Goal: Task Accomplishment & Management: Manage account settings

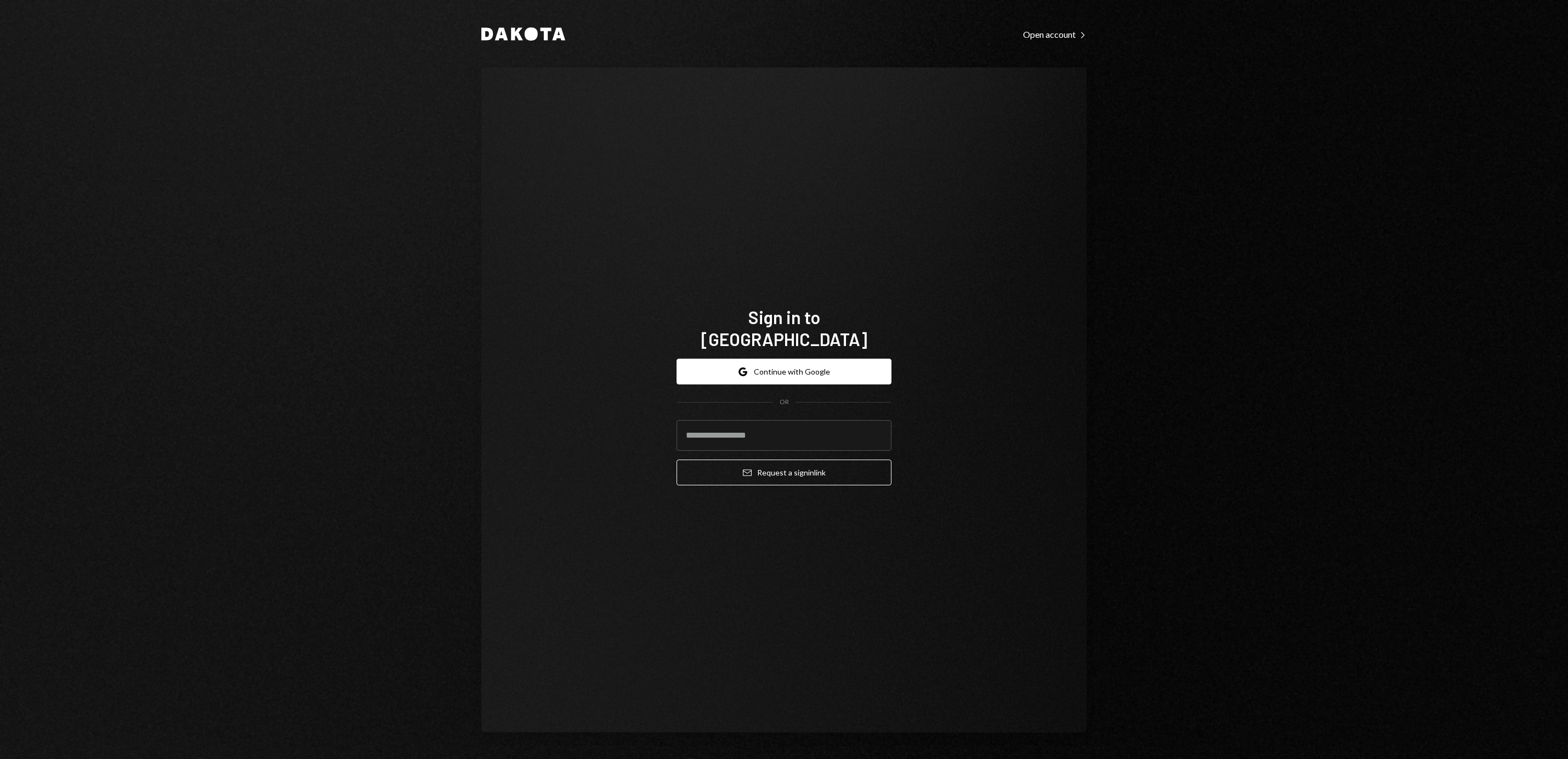
type input "**********"
click at [758, 466] on button "Email Request a sign in link" at bounding box center [783, 472] width 215 height 26
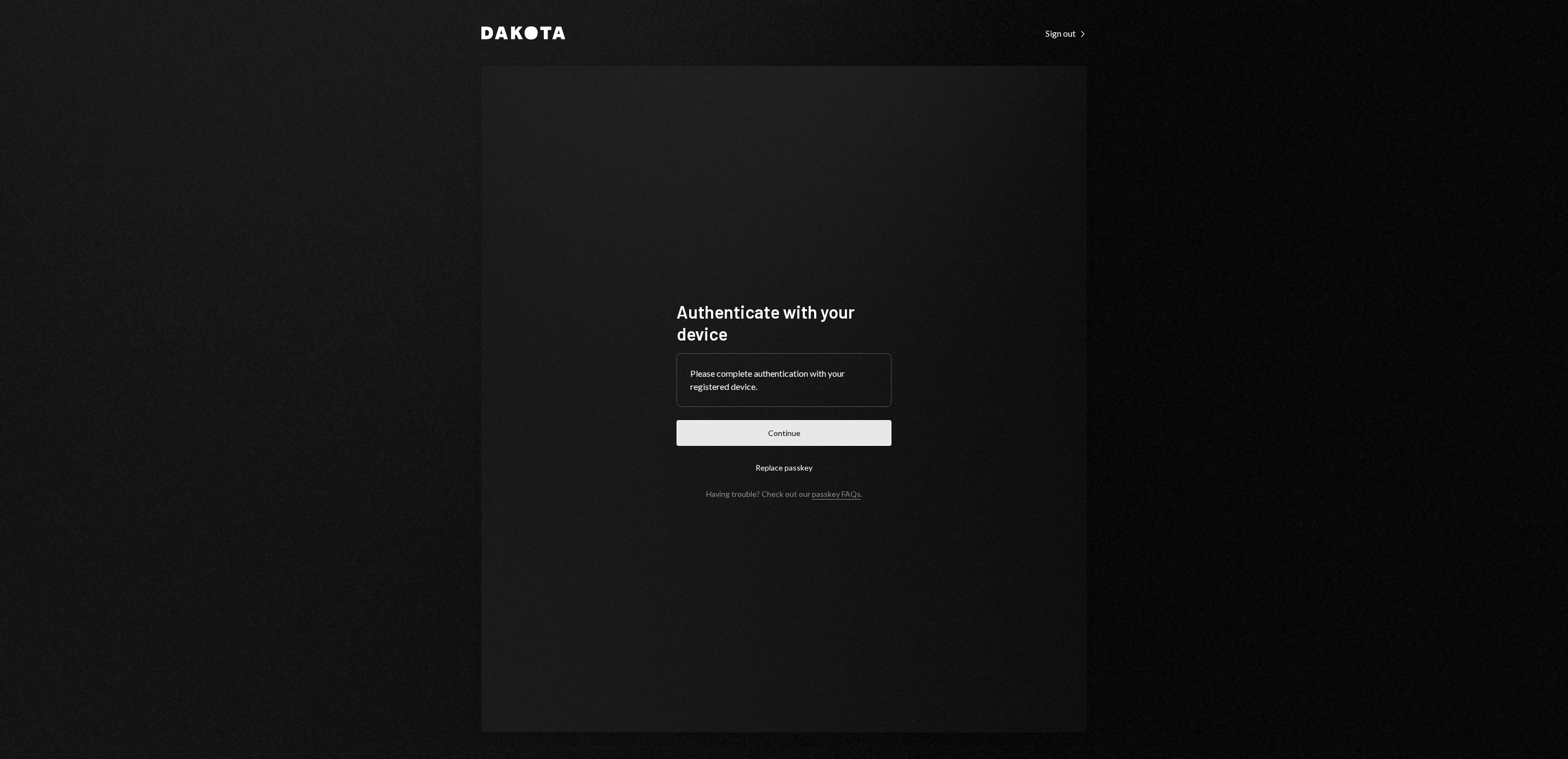
click at [791, 427] on button "Continue" at bounding box center [783, 433] width 215 height 26
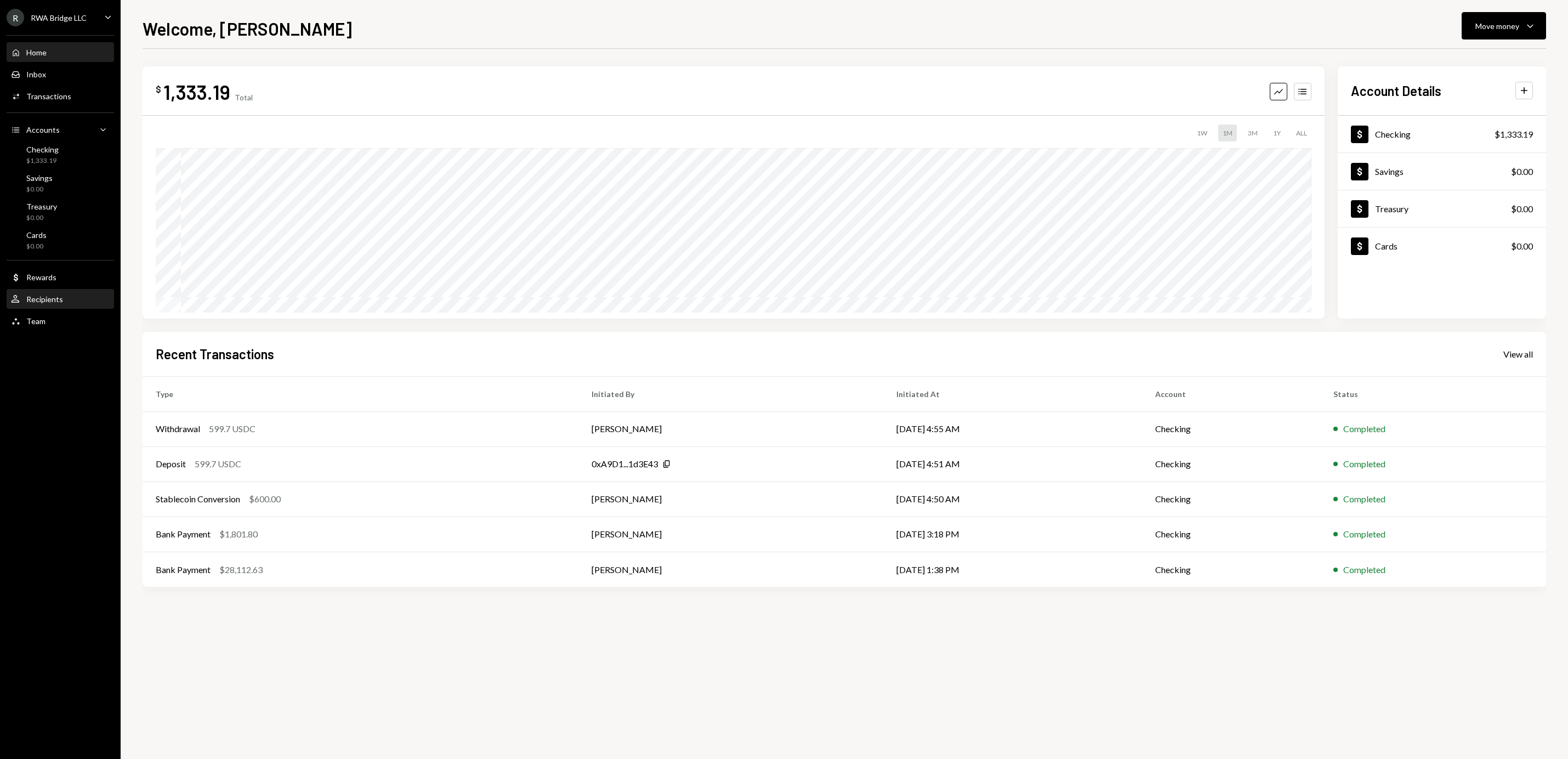
click at [47, 301] on div "Recipients" at bounding box center [44, 299] width 37 height 9
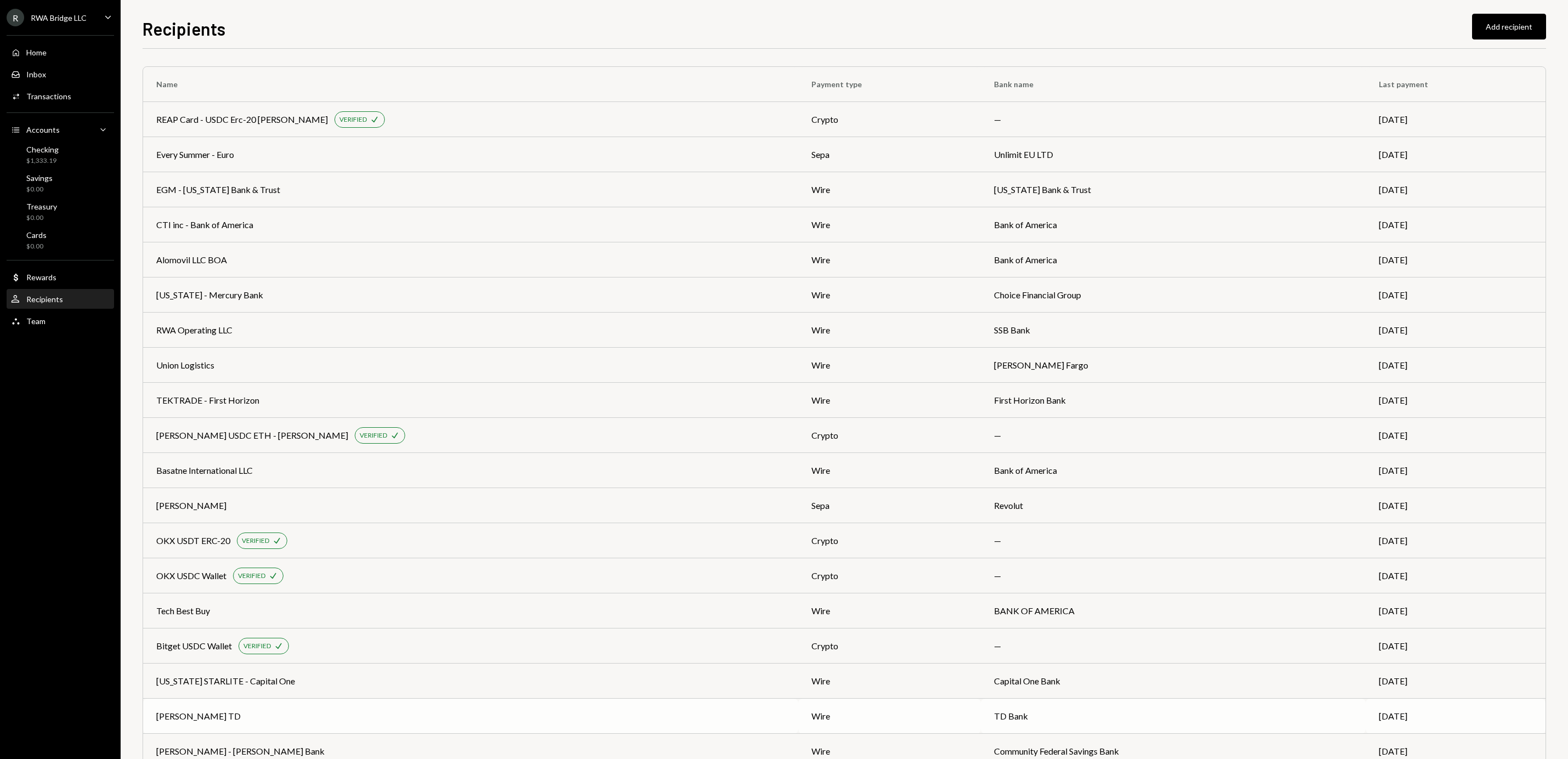
click at [332, 715] on div "Chris TD" at bounding box center [471, 716] width 629 height 13
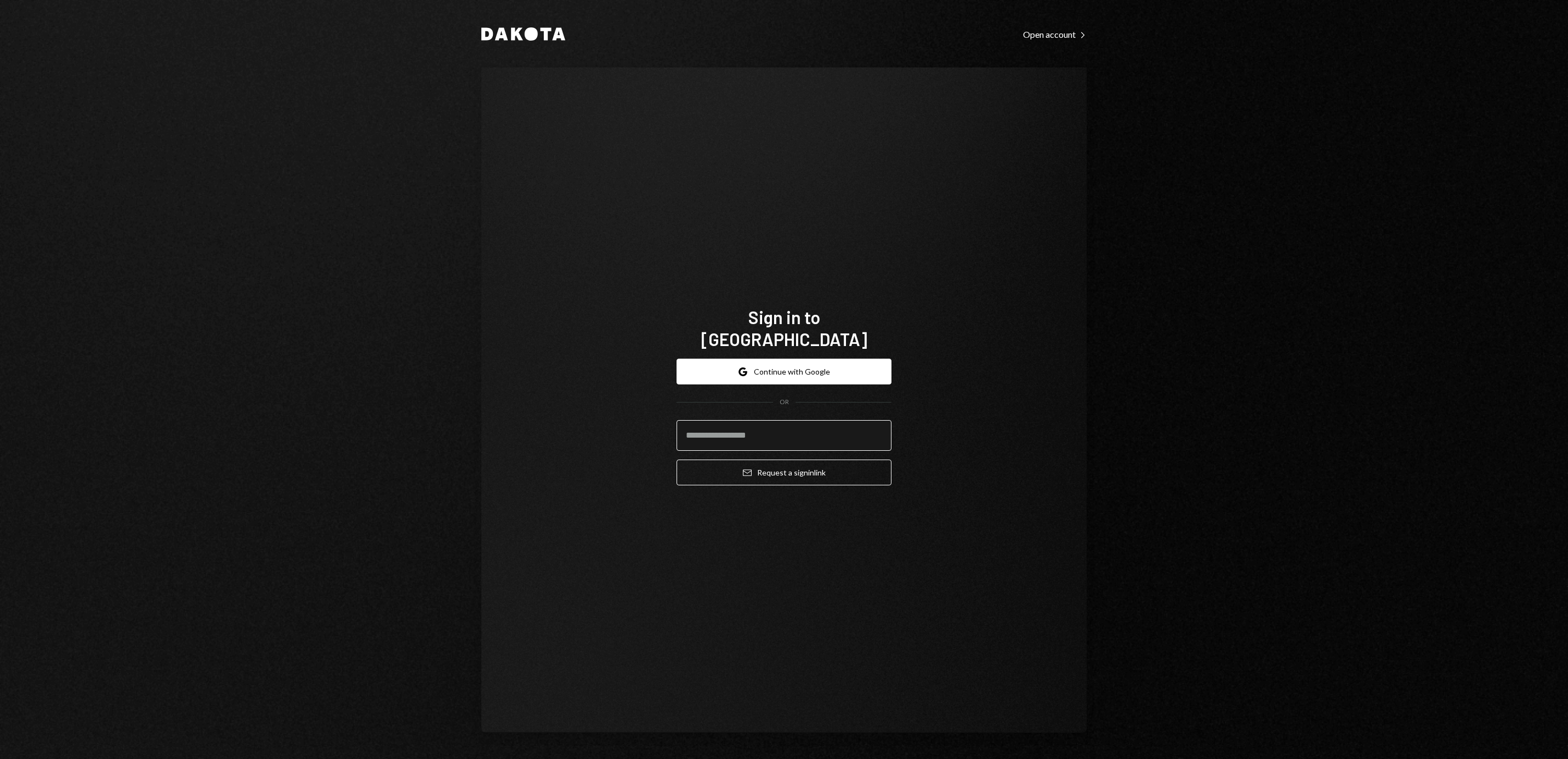
click at [744, 422] on input "email" at bounding box center [783, 435] width 215 height 30
type input "**********"
click at [787, 467] on button "Email Request a sign in link" at bounding box center [783, 472] width 215 height 26
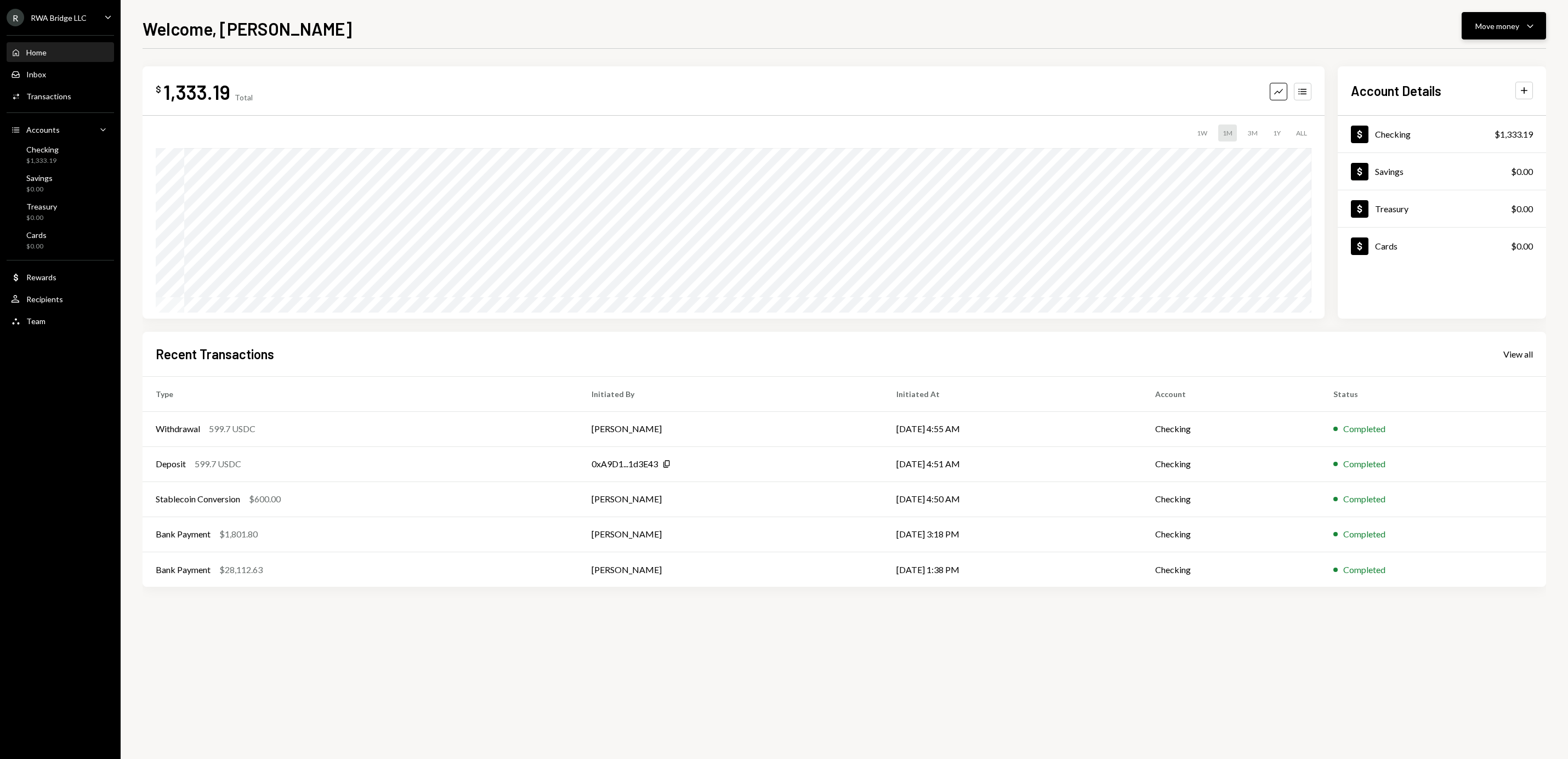
click at [1487, 33] on button "Move money Caret Down" at bounding box center [1503, 26] width 85 height 27
click at [1449, 66] on div "Withdraw Send" at bounding box center [1487, 59] width 110 height 25
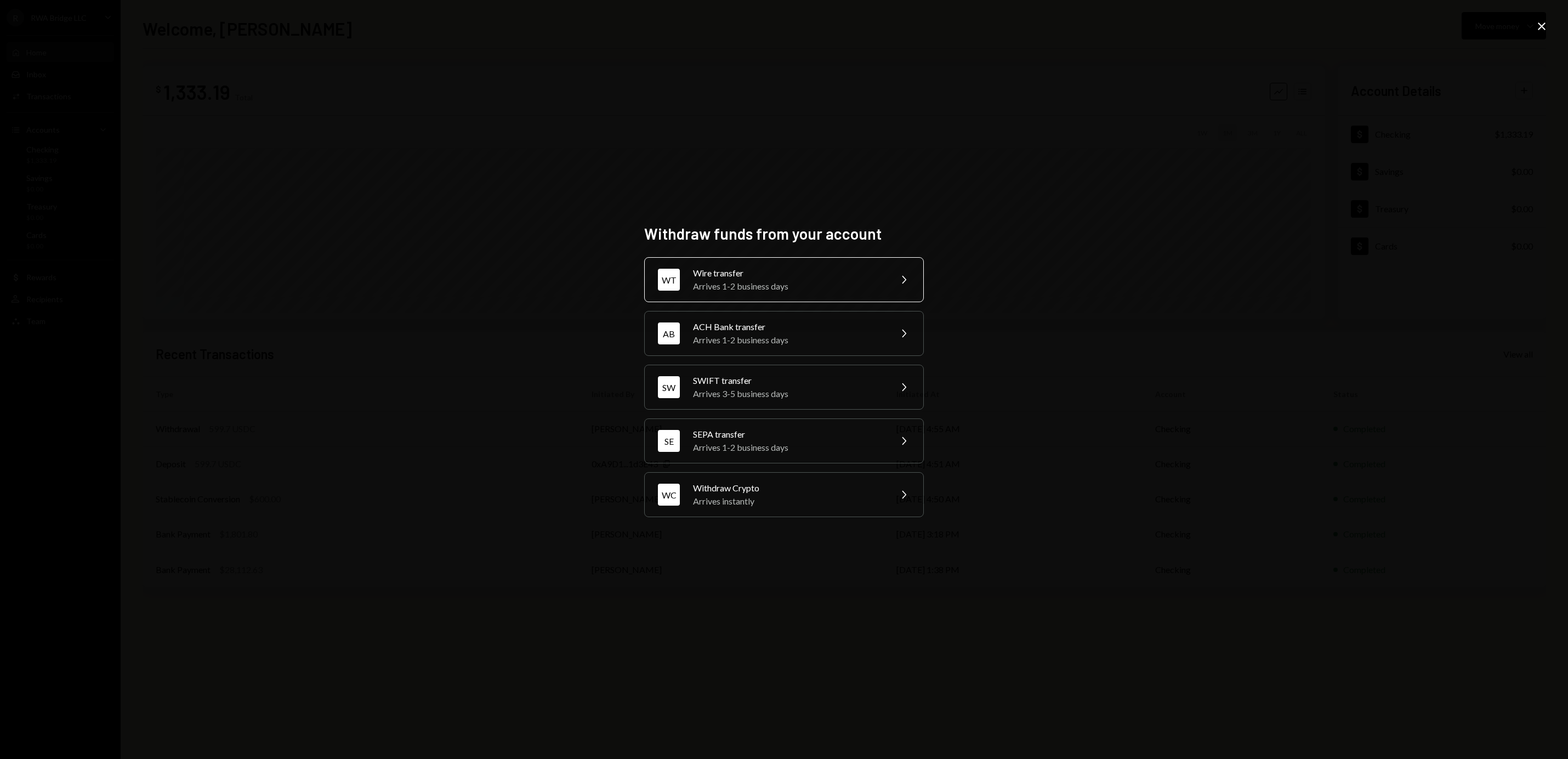
click at [743, 267] on div "Wire transfer" at bounding box center [788, 273] width 191 height 13
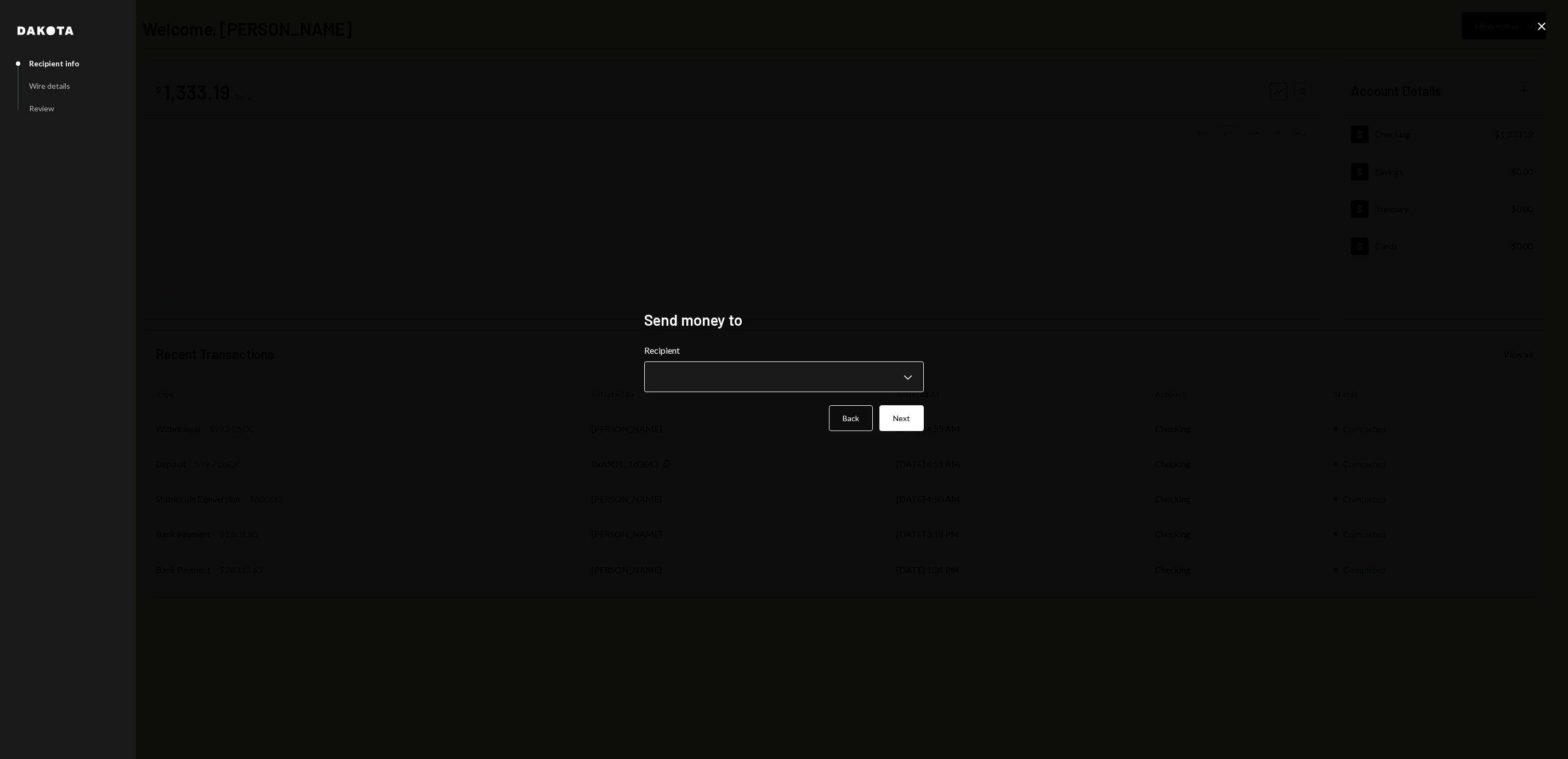
click at [715, 365] on body "**********" at bounding box center [784, 379] width 1568 height 759
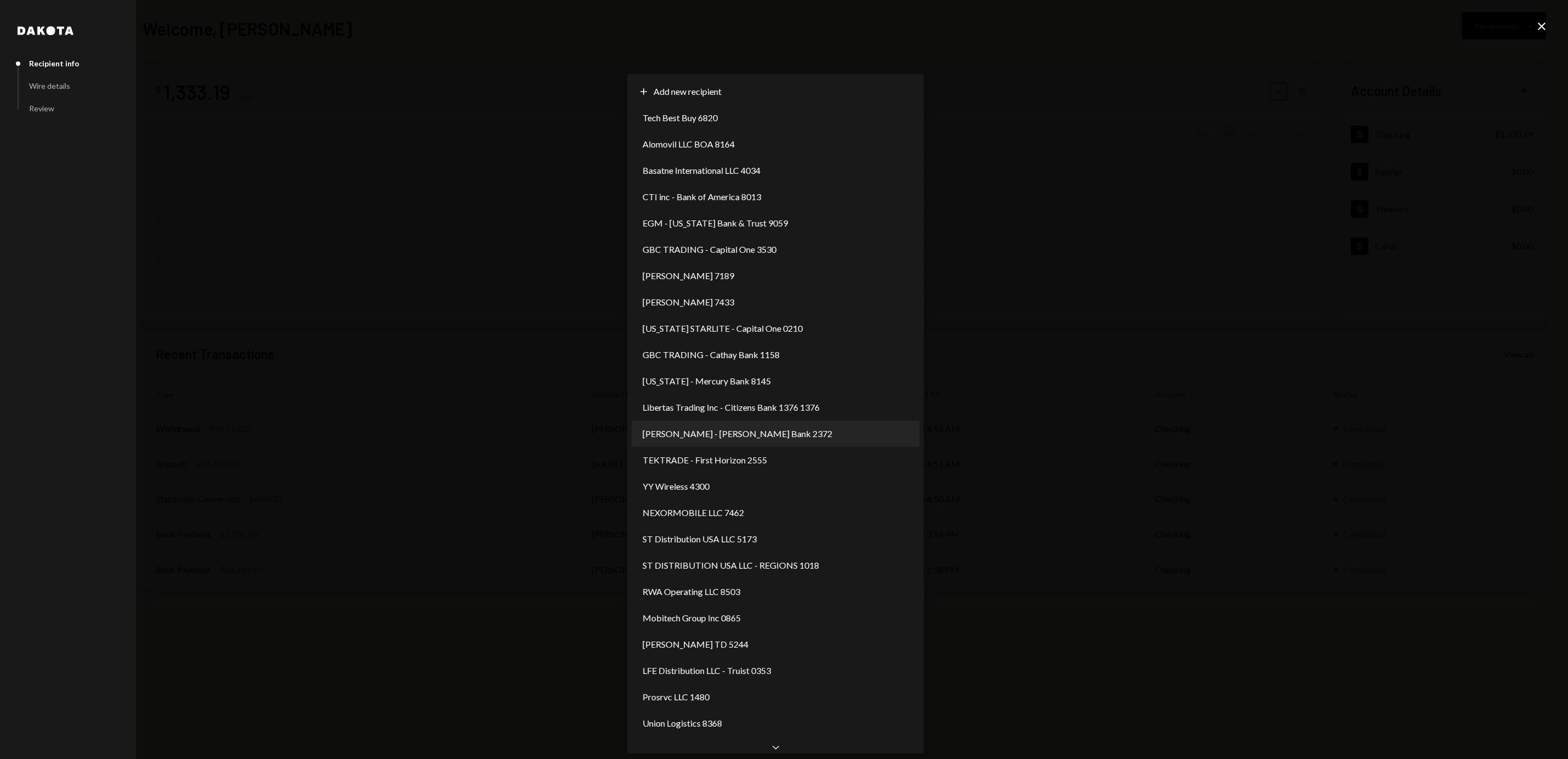
select select "**********"
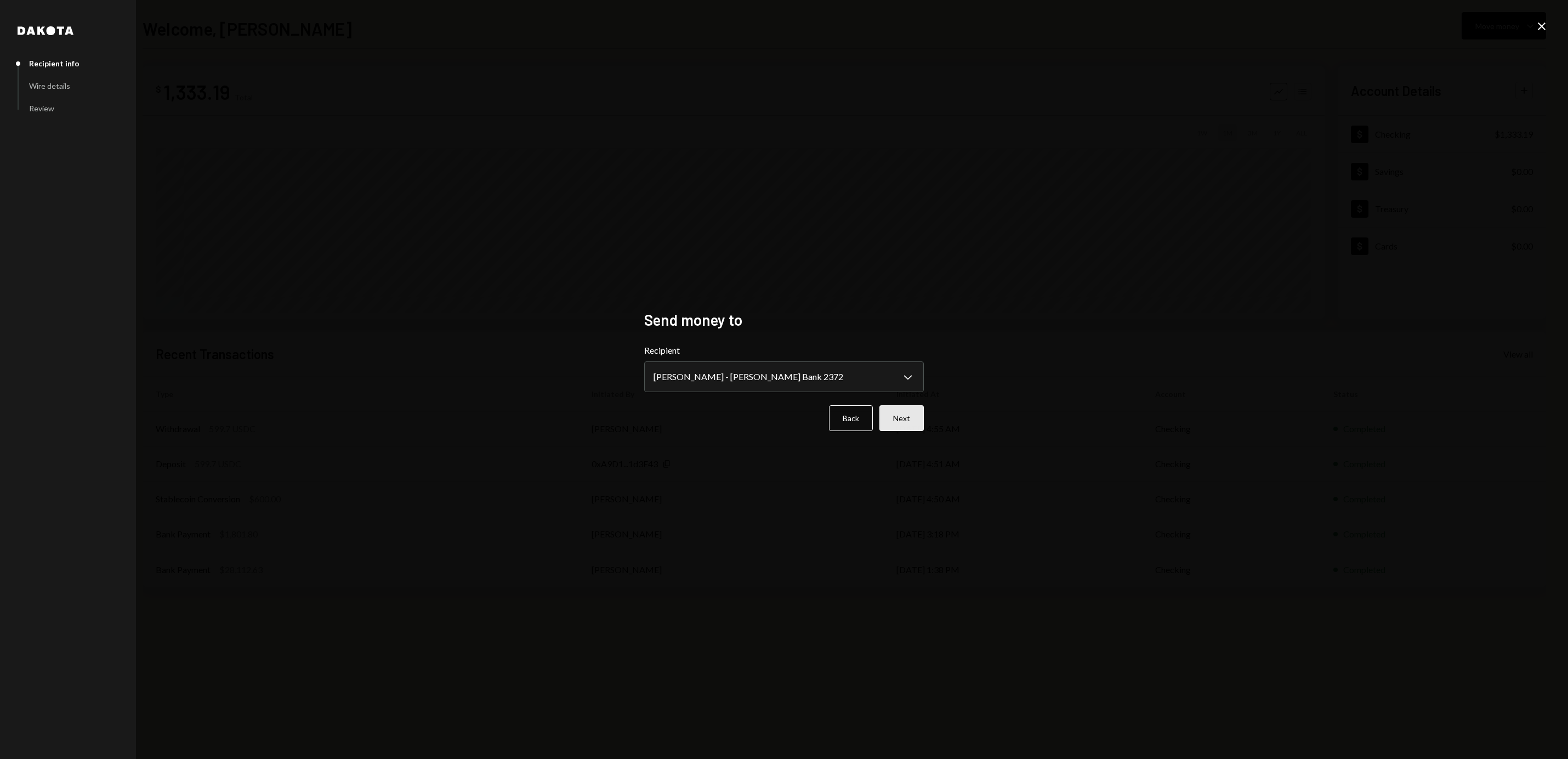
click at [914, 418] on button "Next" at bounding box center [901, 418] width 44 height 26
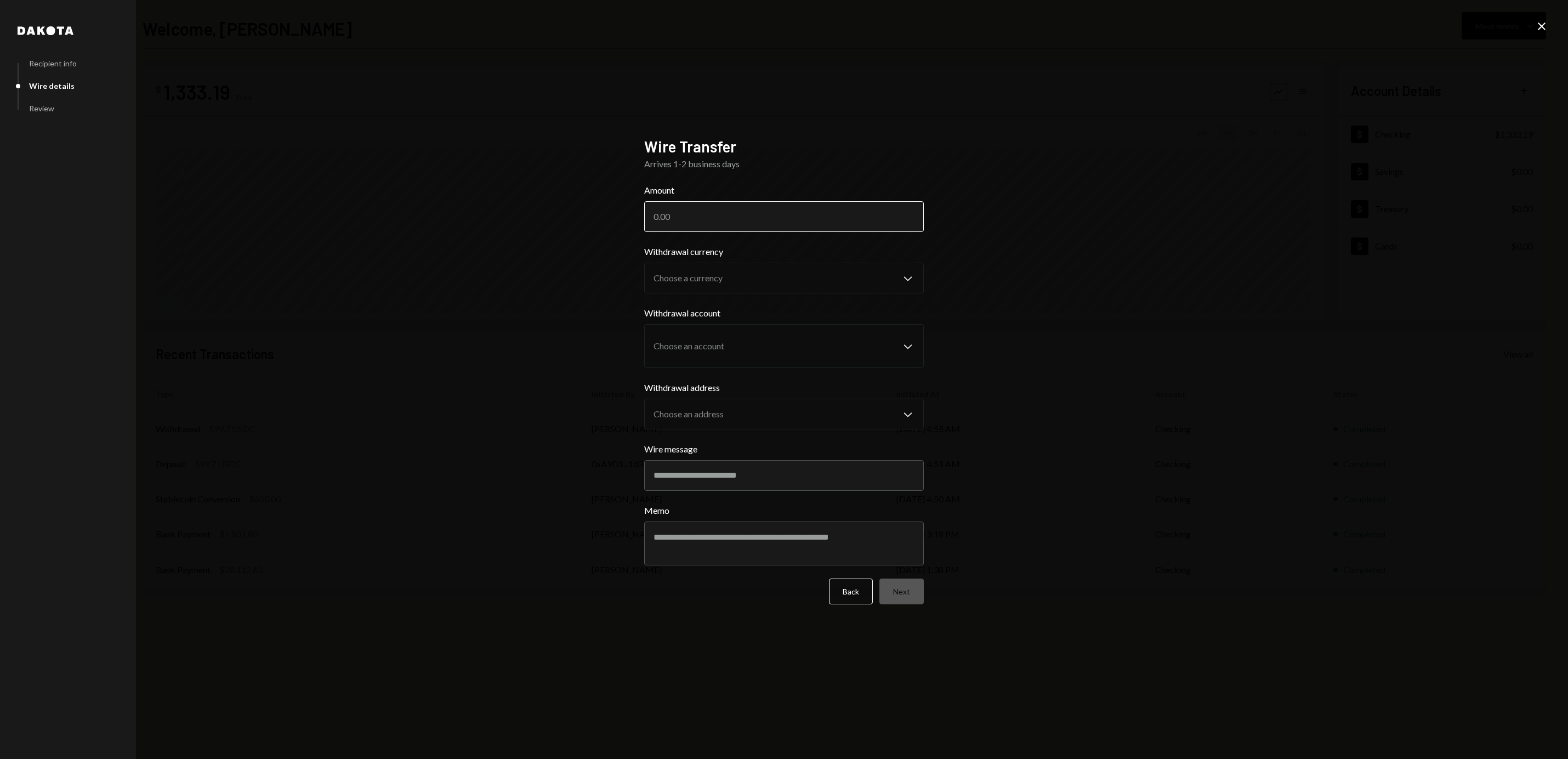
click at [740, 207] on input "Amount" at bounding box center [783, 217] width 279 height 30
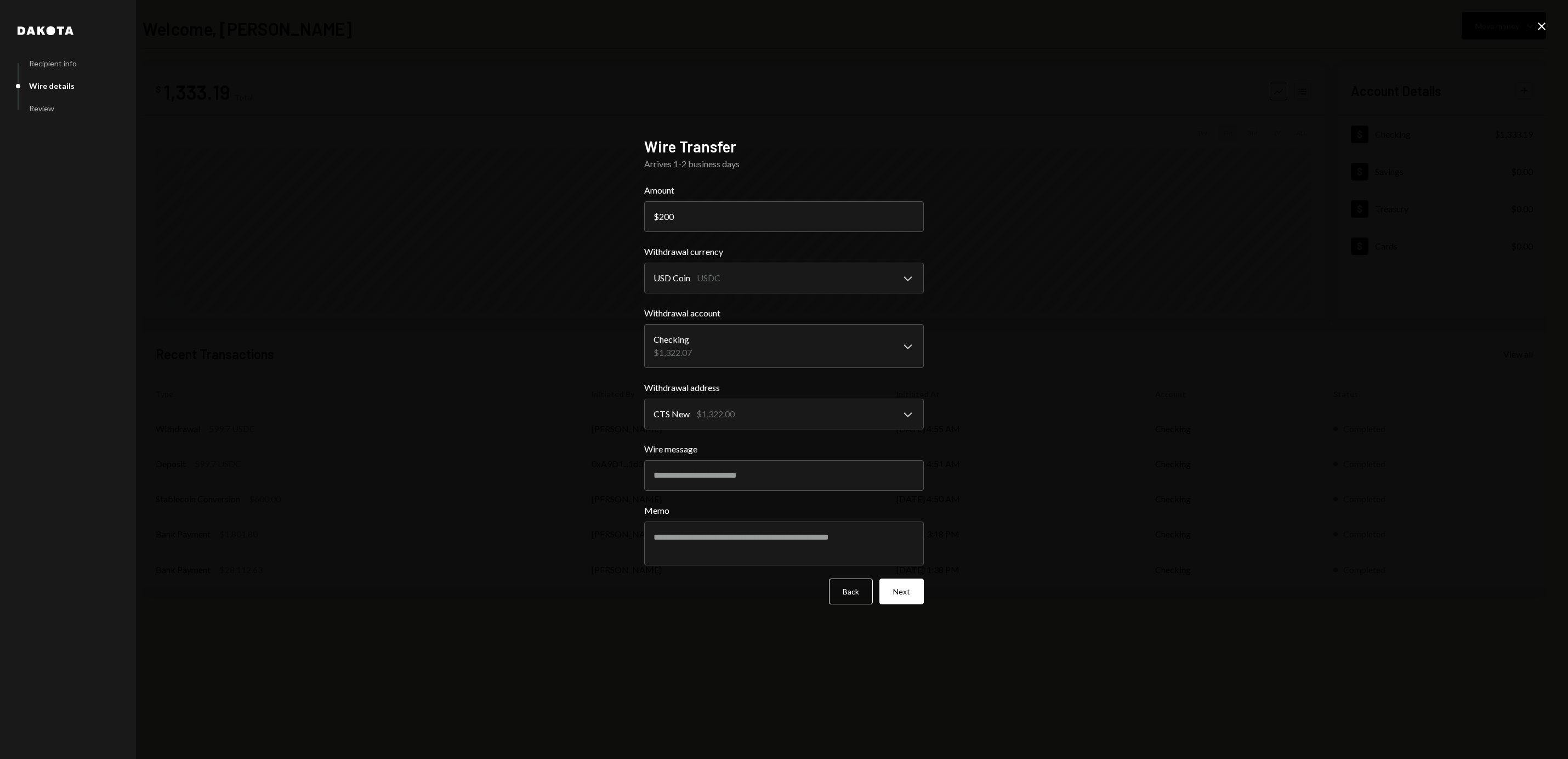
type input "200"
click at [914, 576] on form "**********" at bounding box center [783, 394] width 279 height 421
click at [914, 594] on button "Next" at bounding box center [901, 591] width 44 height 26
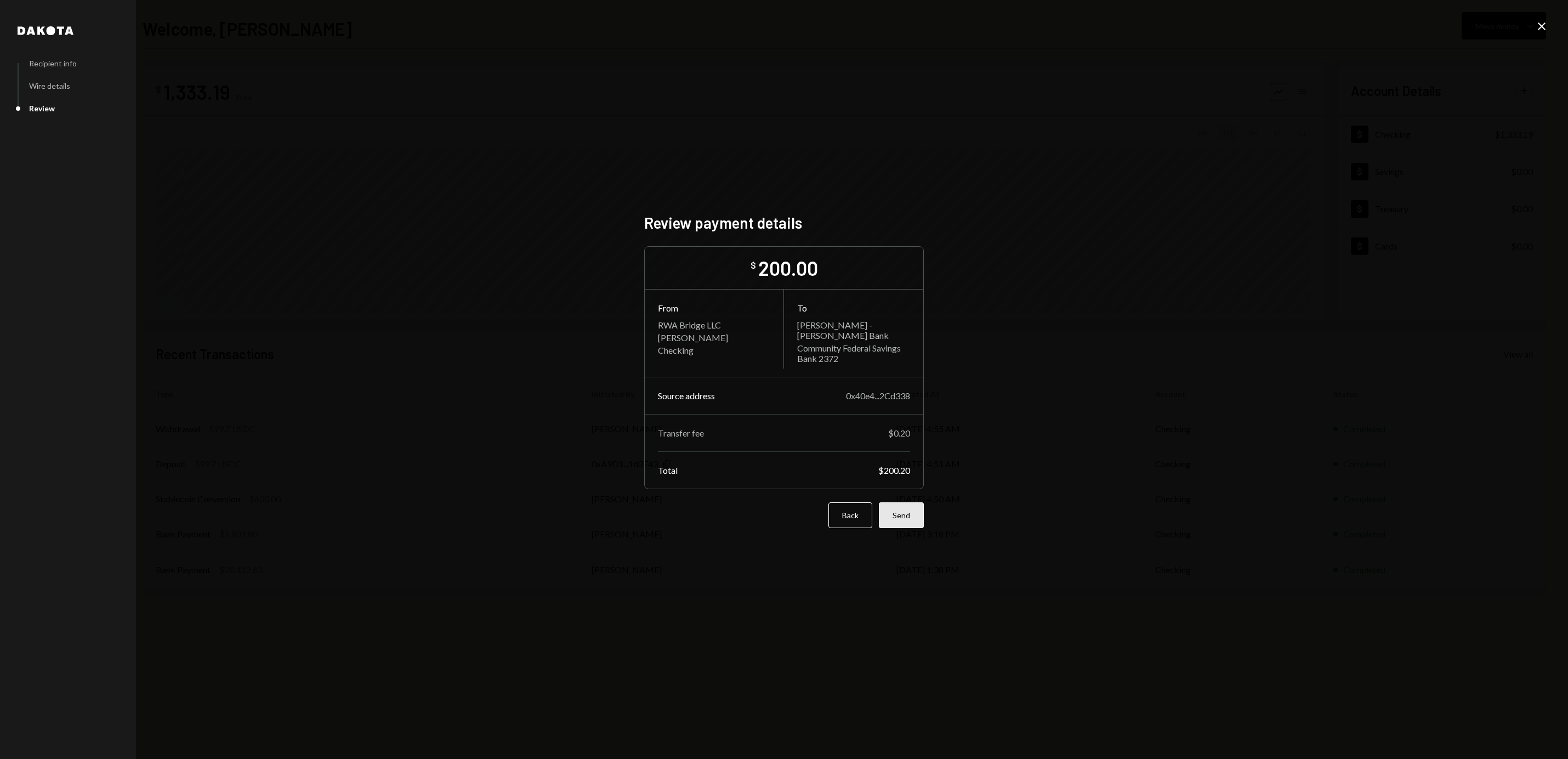
click at [907, 512] on button "Send" at bounding box center [901, 515] width 45 height 26
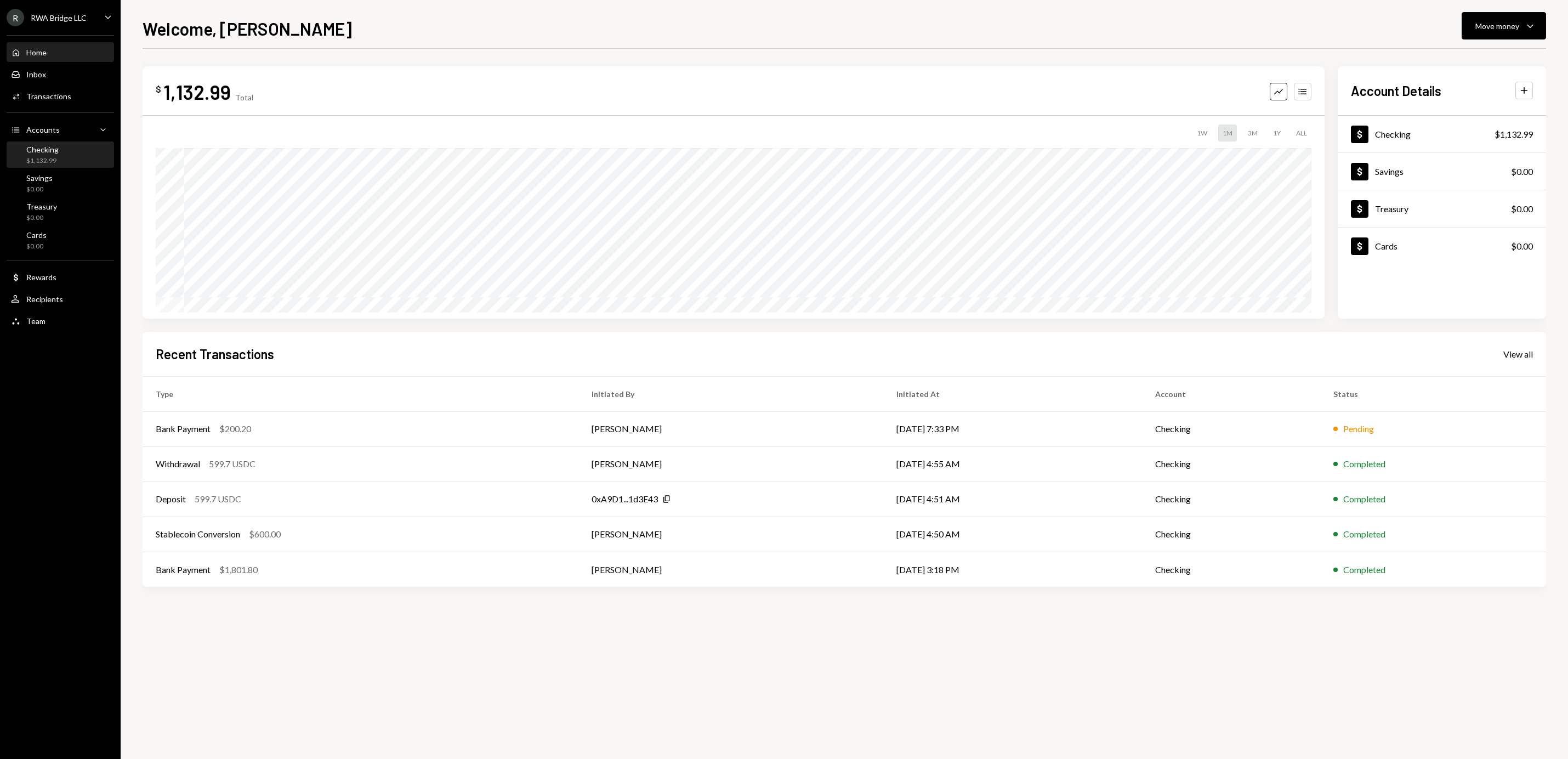
click at [81, 154] on div "Checking $1,132.99" at bounding box center [60, 155] width 99 height 21
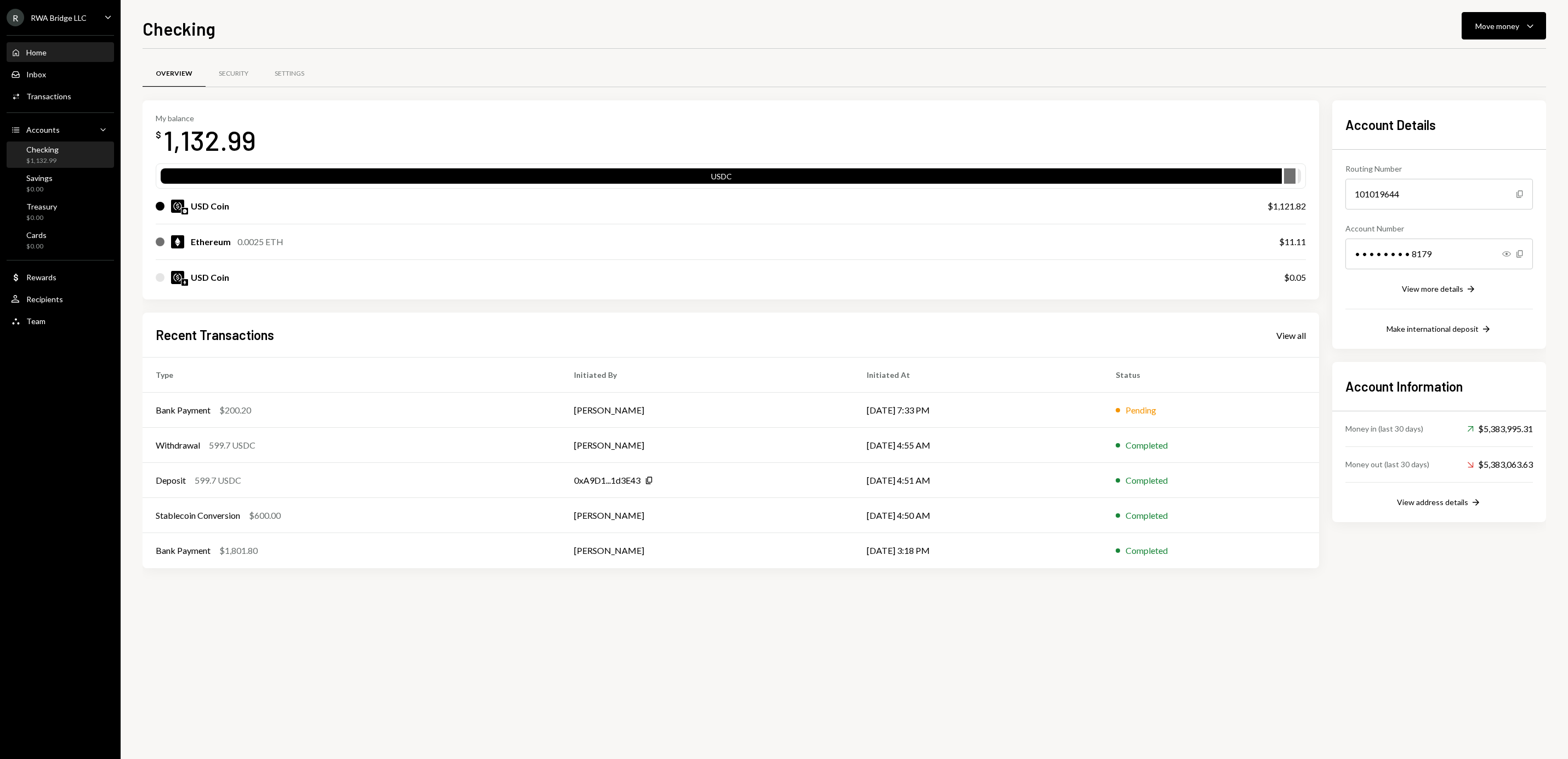
click at [63, 47] on div "Home Home" at bounding box center [60, 52] width 99 height 10
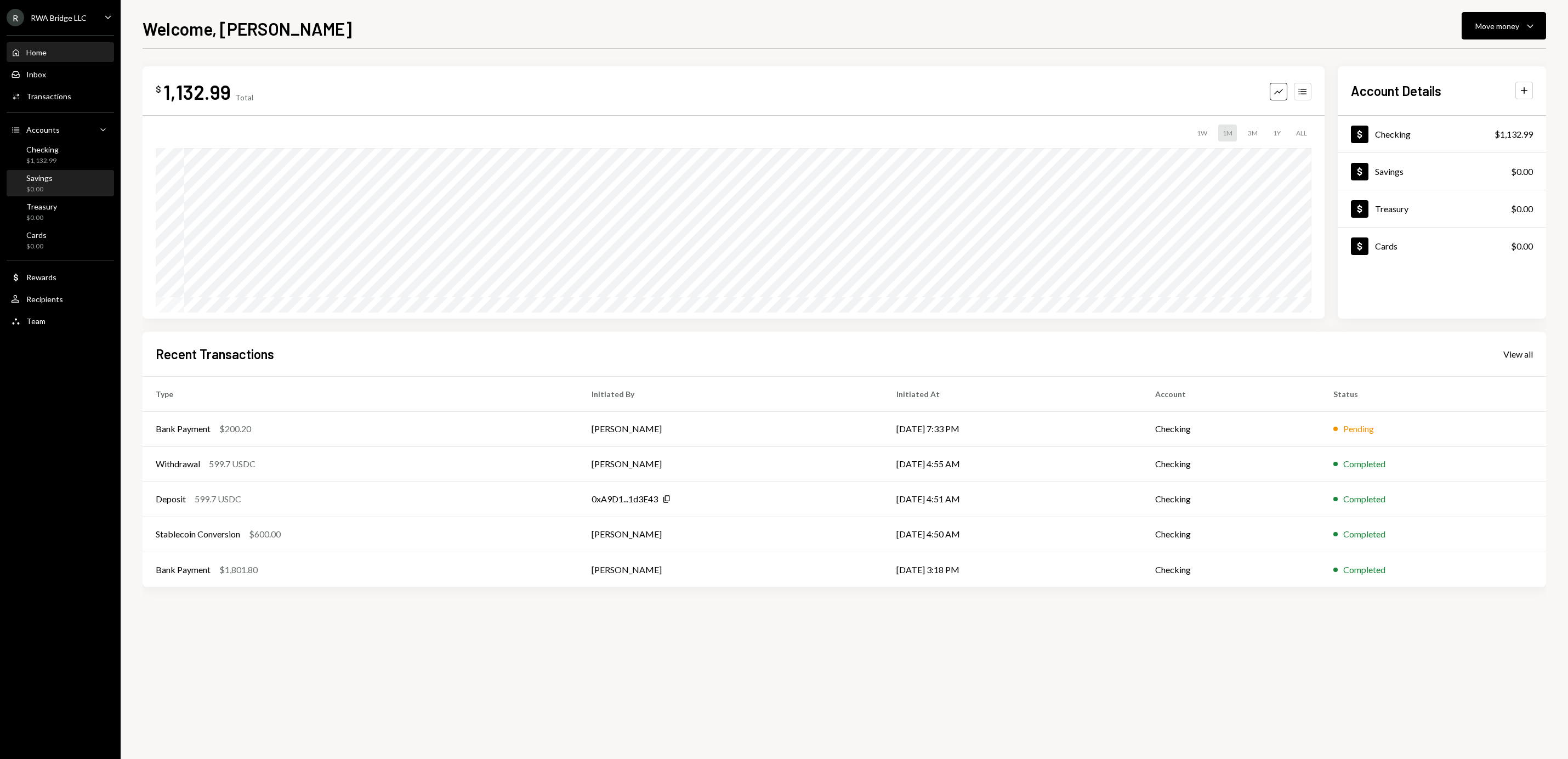
click at [46, 174] on div "Savings" at bounding box center [39, 178] width 26 height 9
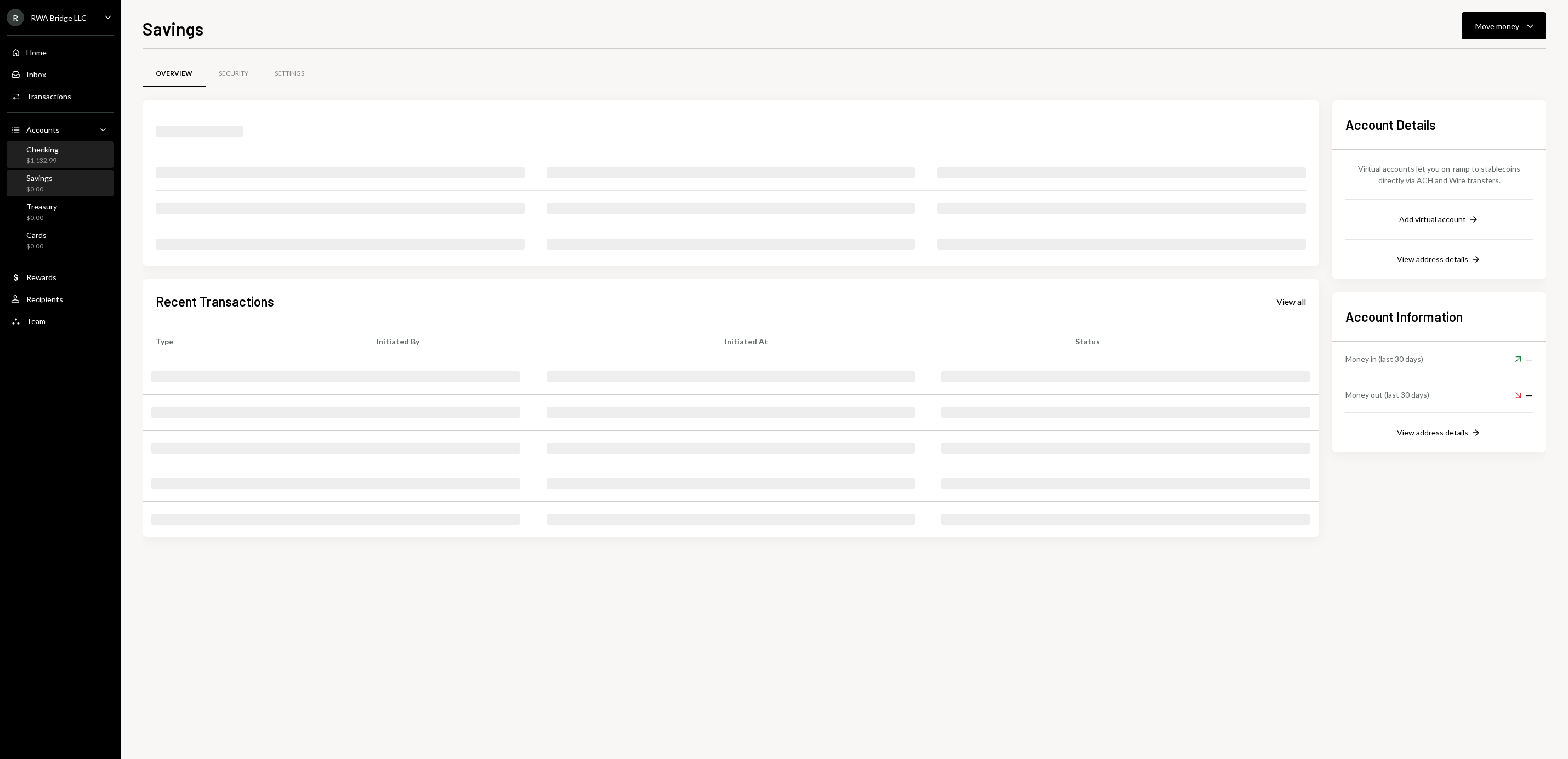
click at [47, 146] on div "Checking" at bounding box center [42, 149] width 32 height 9
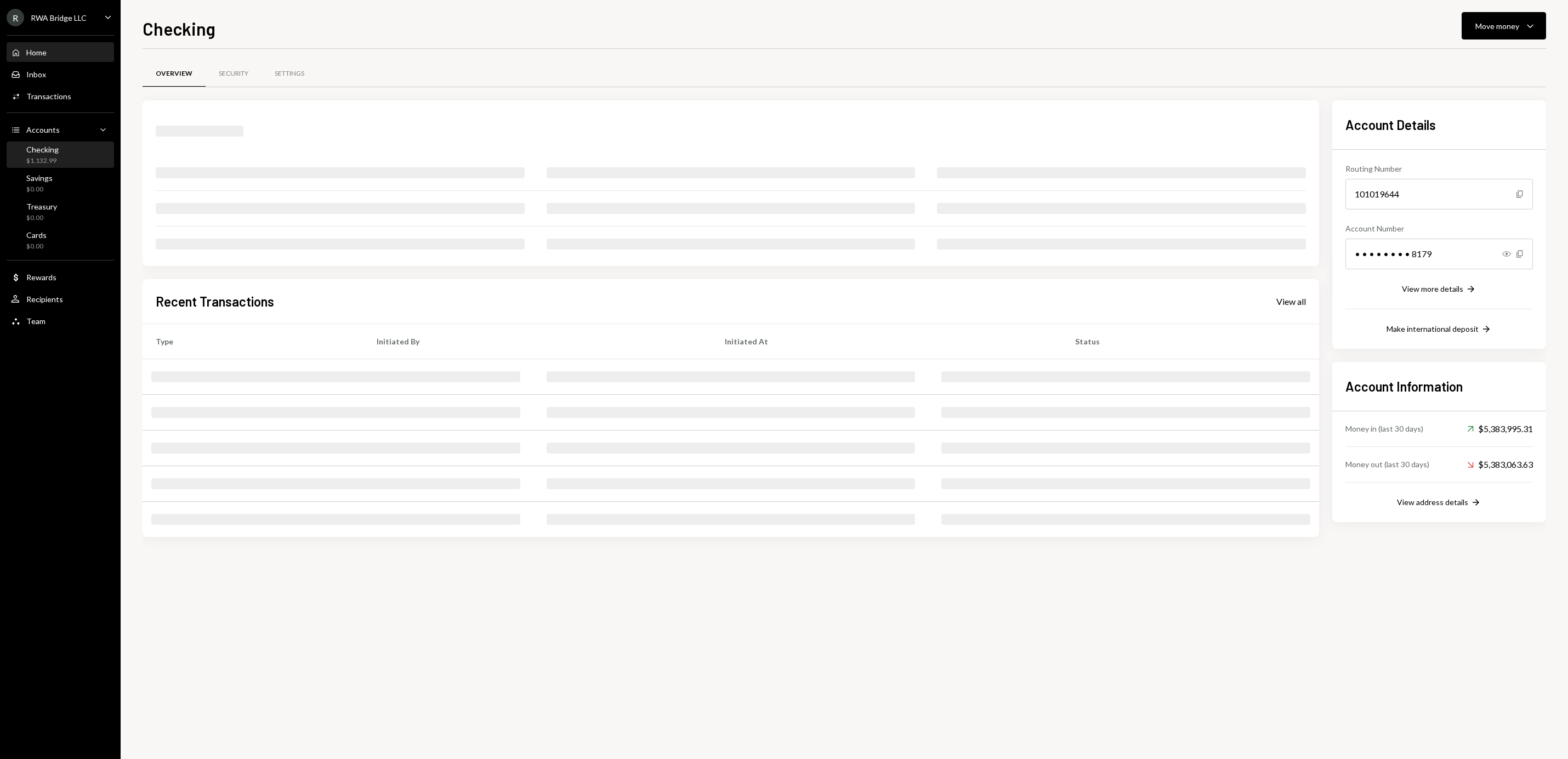
click at [61, 44] on div "Home Home" at bounding box center [60, 52] width 99 height 19
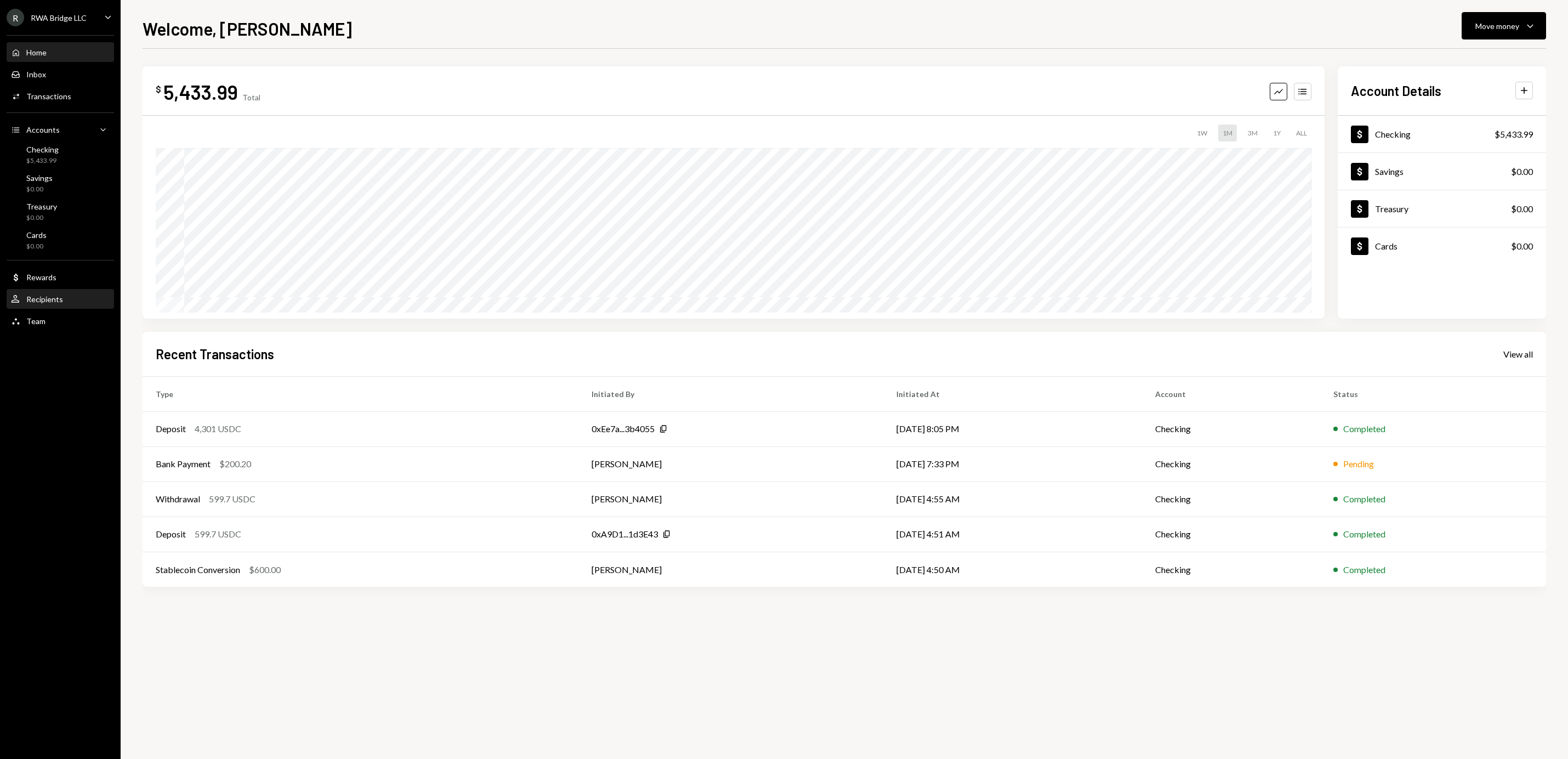
click at [60, 295] on div "Recipients" at bounding box center [44, 299] width 37 height 9
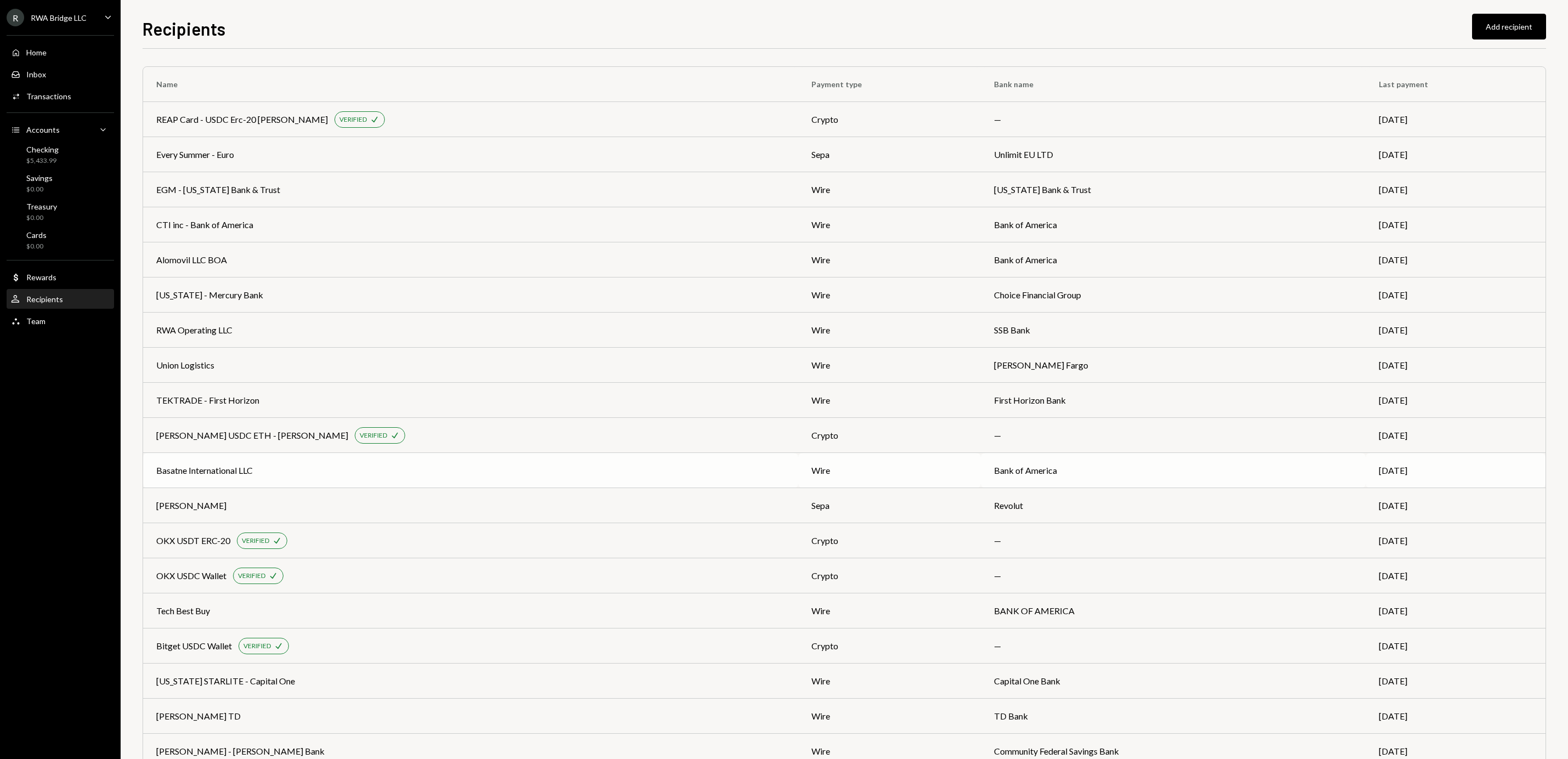
click at [249, 474] on div "Basatne International LLC" at bounding box center [205, 470] width 97 height 13
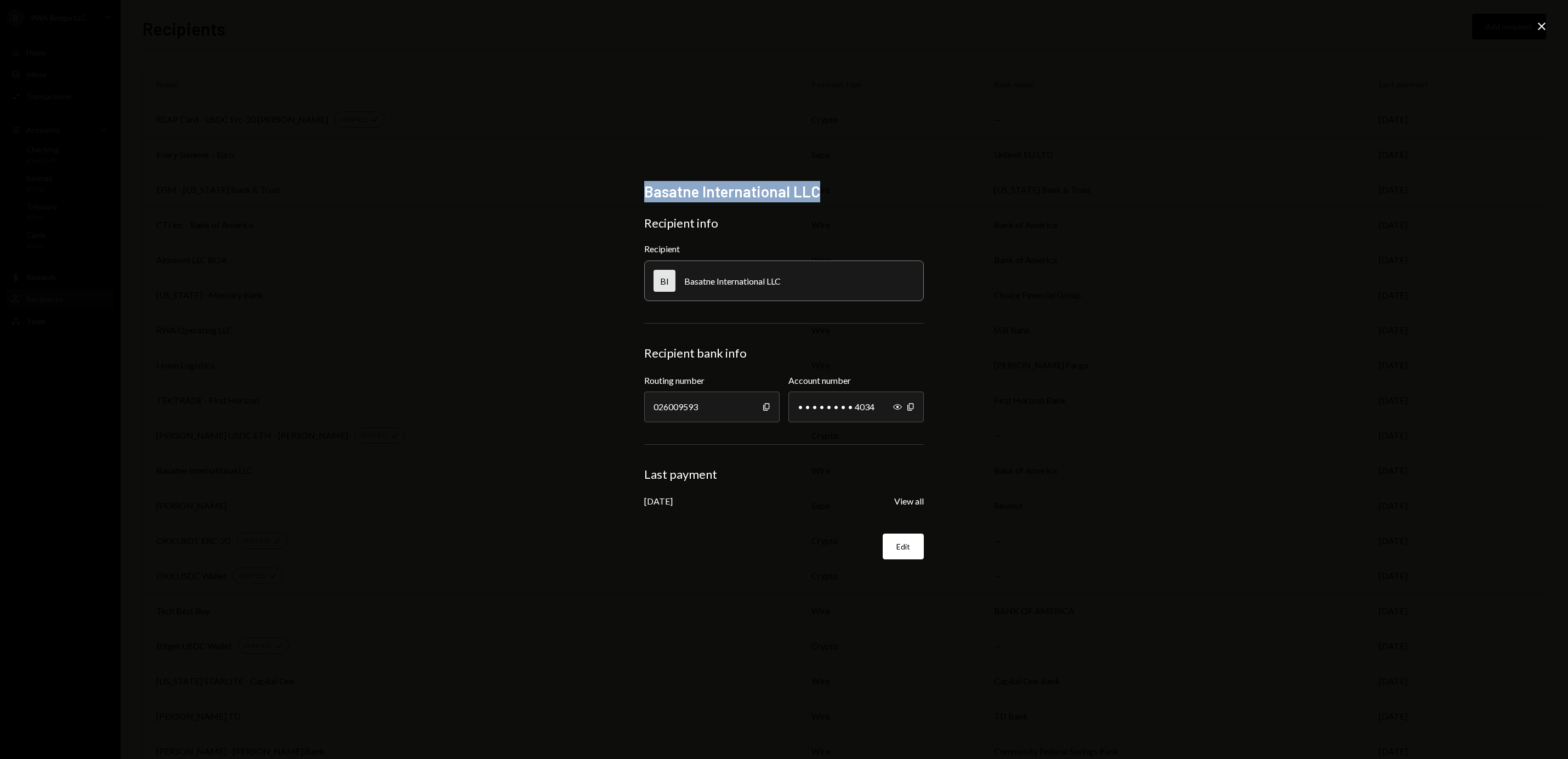
drag, startPoint x: 644, startPoint y: 190, endPoint x: 943, endPoint y: 201, distance: 299.2
click at [943, 201] on div "Basatne International LLC Recipient info Recipient BI Basatne International LLC…" at bounding box center [784, 379] width 1568 height 759
copy h2 "Basatne International LLC"
click at [1537, 25] on icon "Close" at bounding box center [1542, 26] width 13 height 13
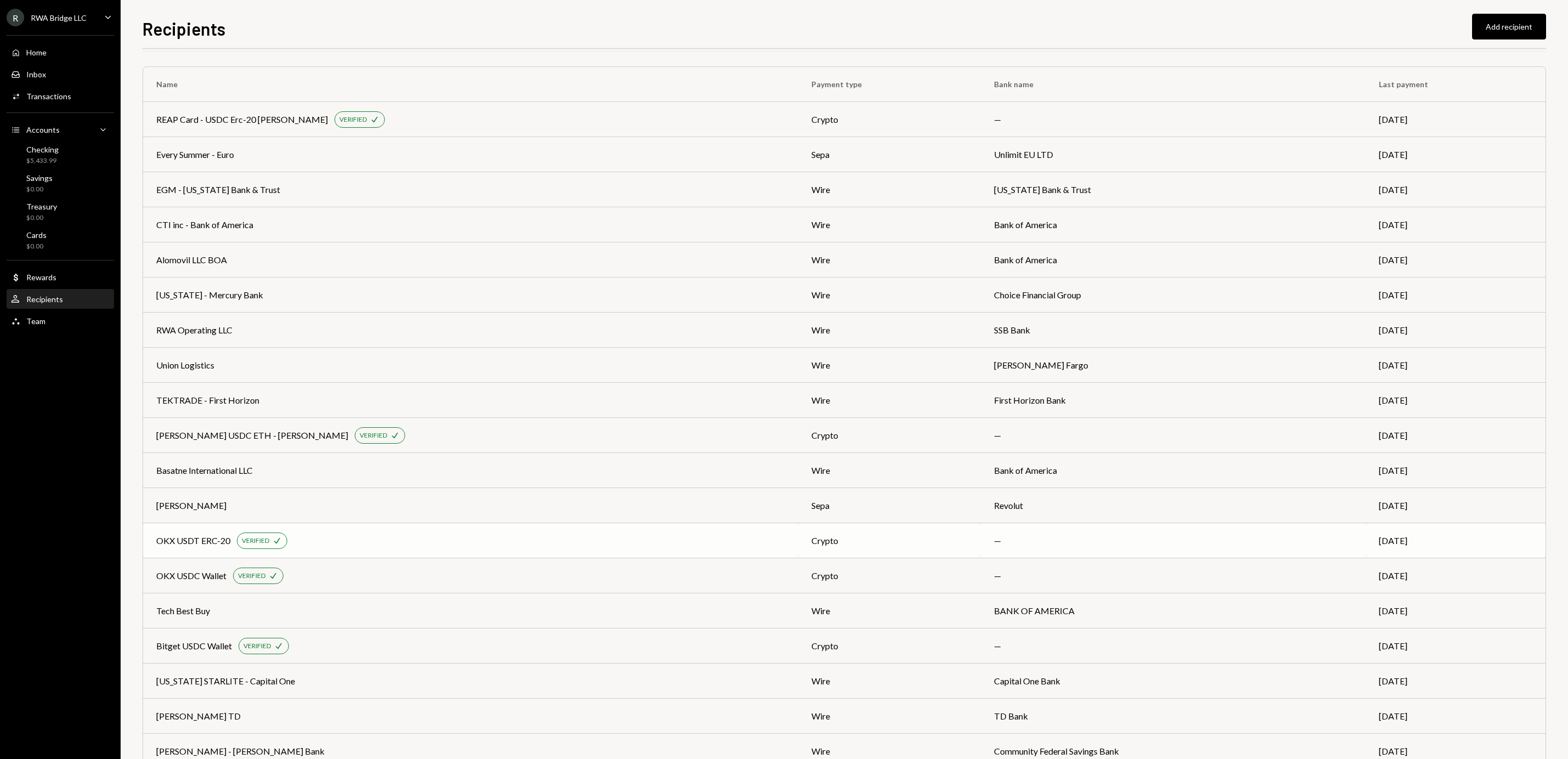
scroll to position [4, 0]
click at [481, 369] on td "Union Logistics" at bounding box center [471, 361] width 655 height 35
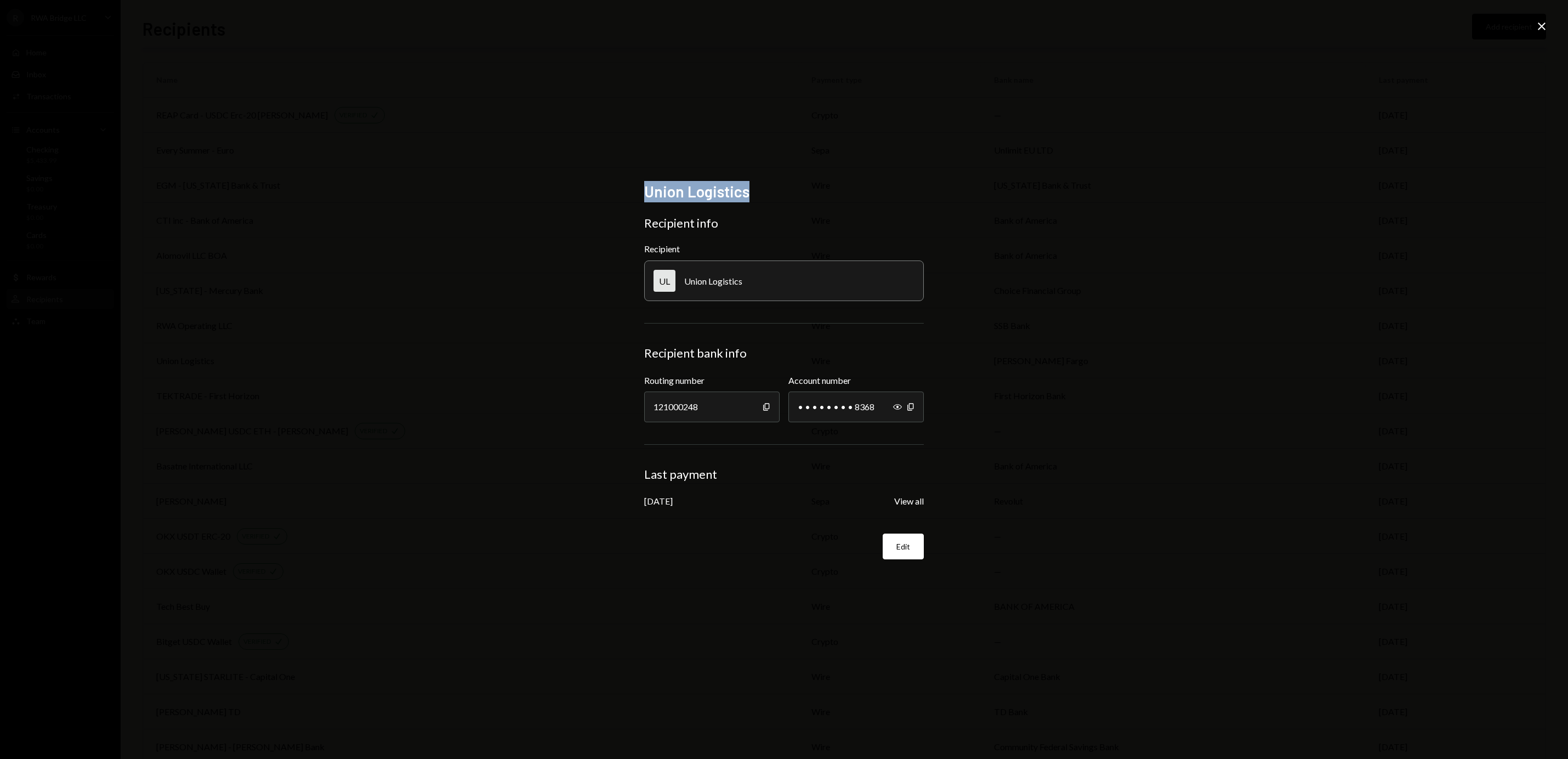
drag, startPoint x: 757, startPoint y: 192, endPoint x: 638, endPoint y: 191, distance: 119.0
click at [638, 191] on div "Union Logistics Recipient info Recipient UL Union Logistics Recipient bank info…" at bounding box center [784, 379] width 306 height 421
copy h2 "Union Logistics"
click at [1539, 27] on icon at bounding box center [1541, 26] width 8 height 8
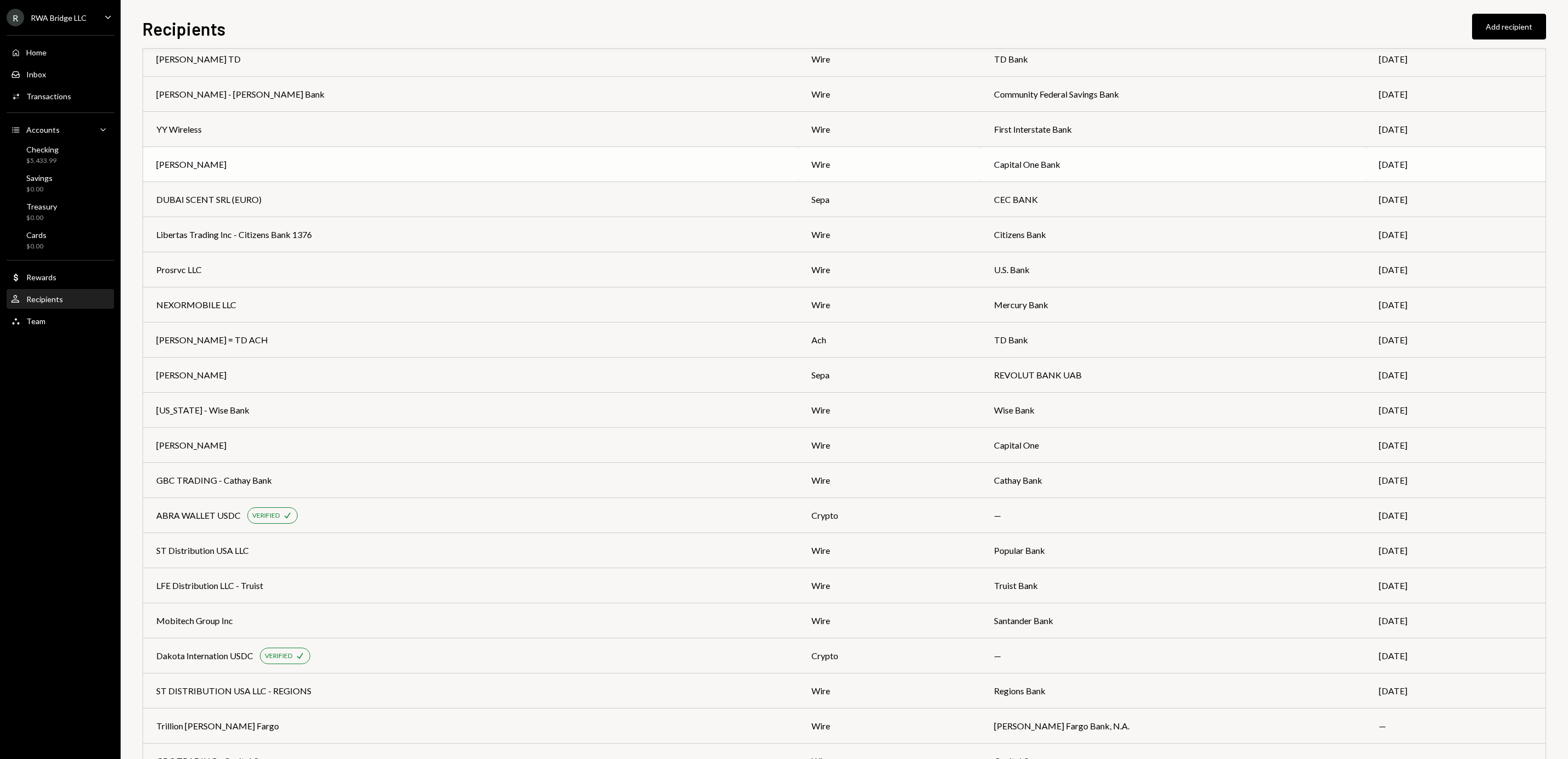
scroll to position [734, 0]
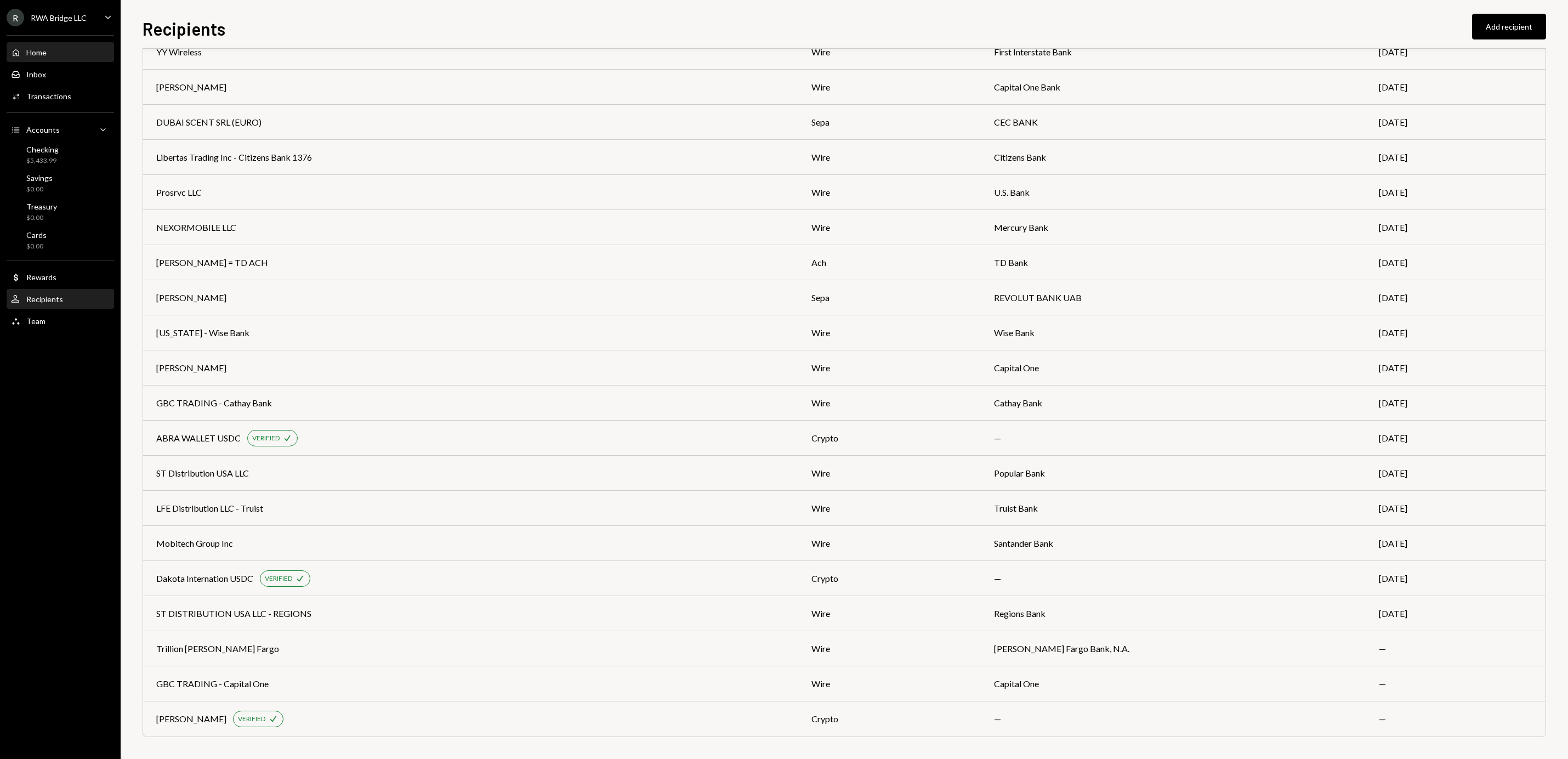
click at [68, 46] on div "Home Home" at bounding box center [60, 52] width 99 height 19
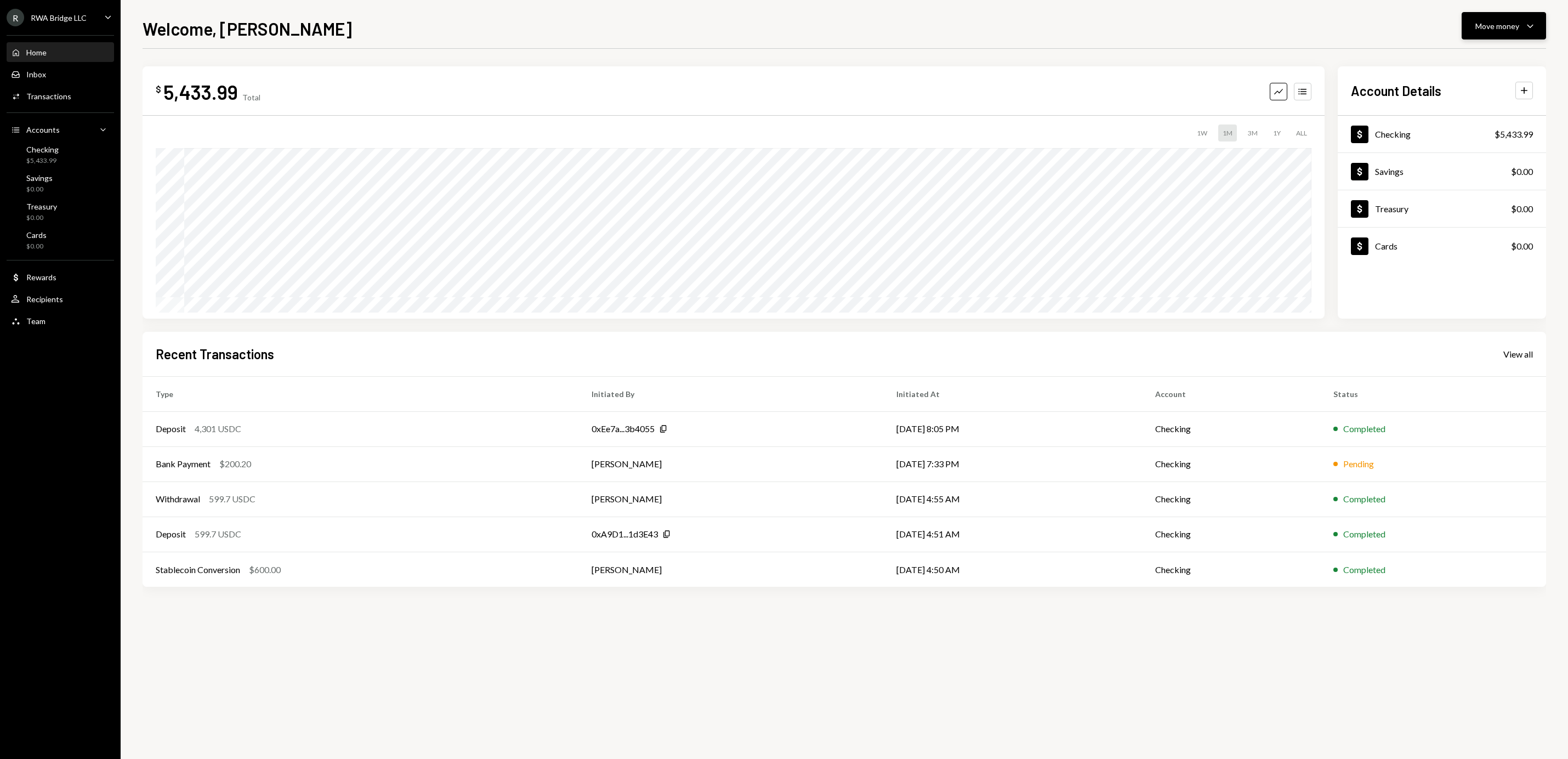
click at [1498, 15] on button "Move money Caret Down" at bounding box center [1503, 26] width 85 height 27
click at [1468, 55] on div "Send" at bounding box center [1495, 58] width 80 height 12
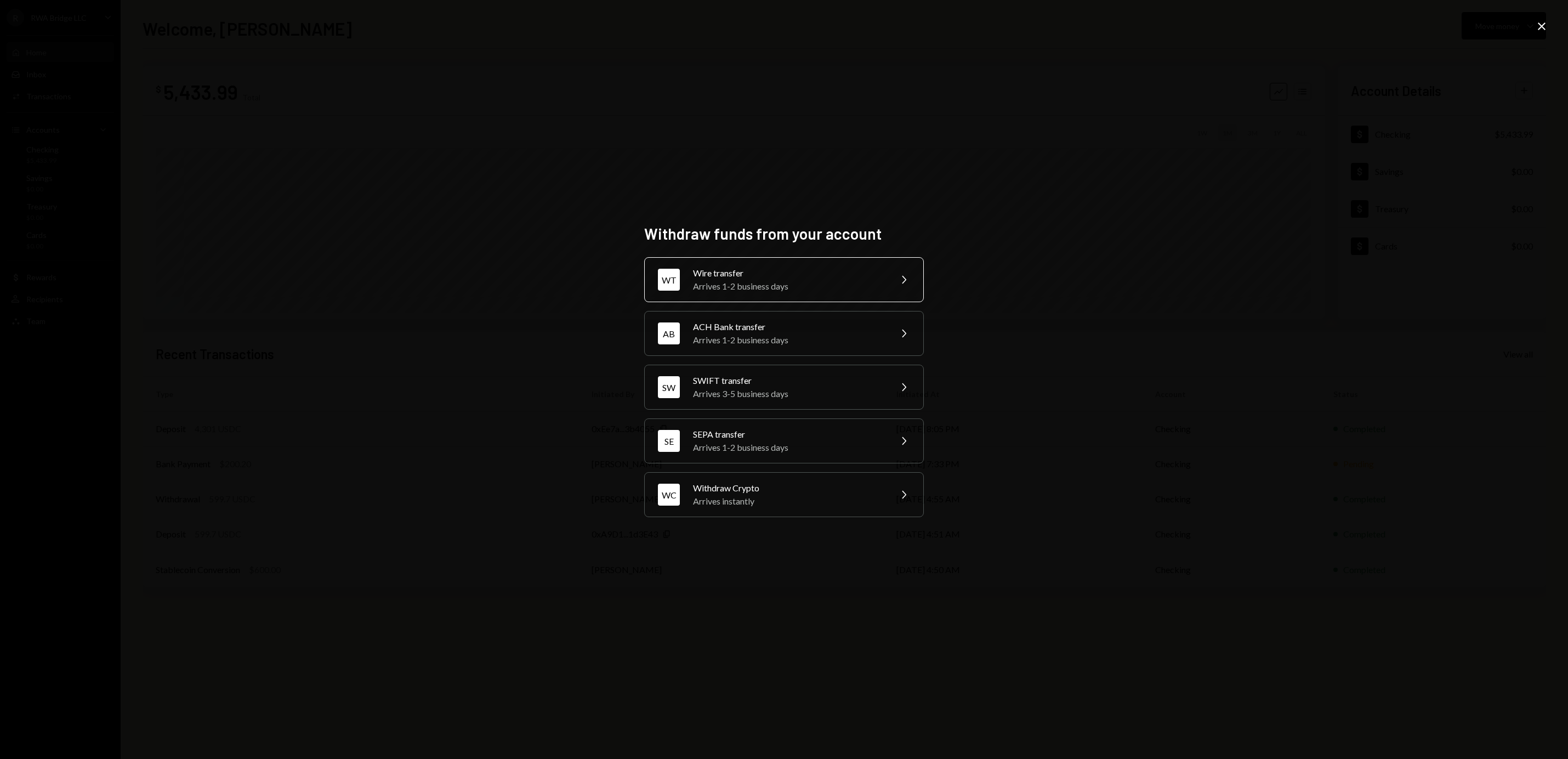
click at [783, 276] on div "Wire transfer" at bounding box center [788, 273] width 191 height 13
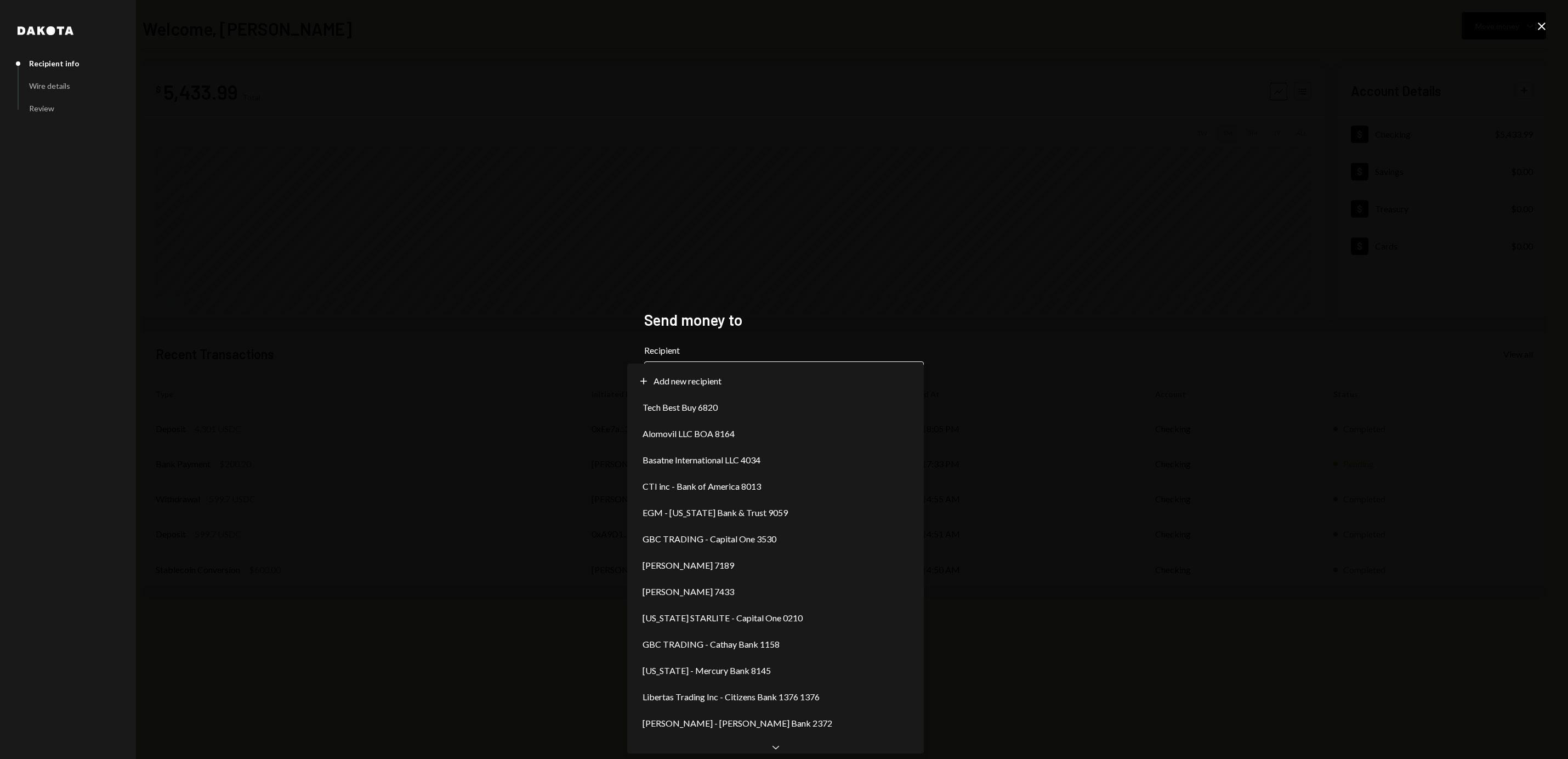
click at [724, 369] on body "**********" at bounding box center [784, 379] width 1568 height 759
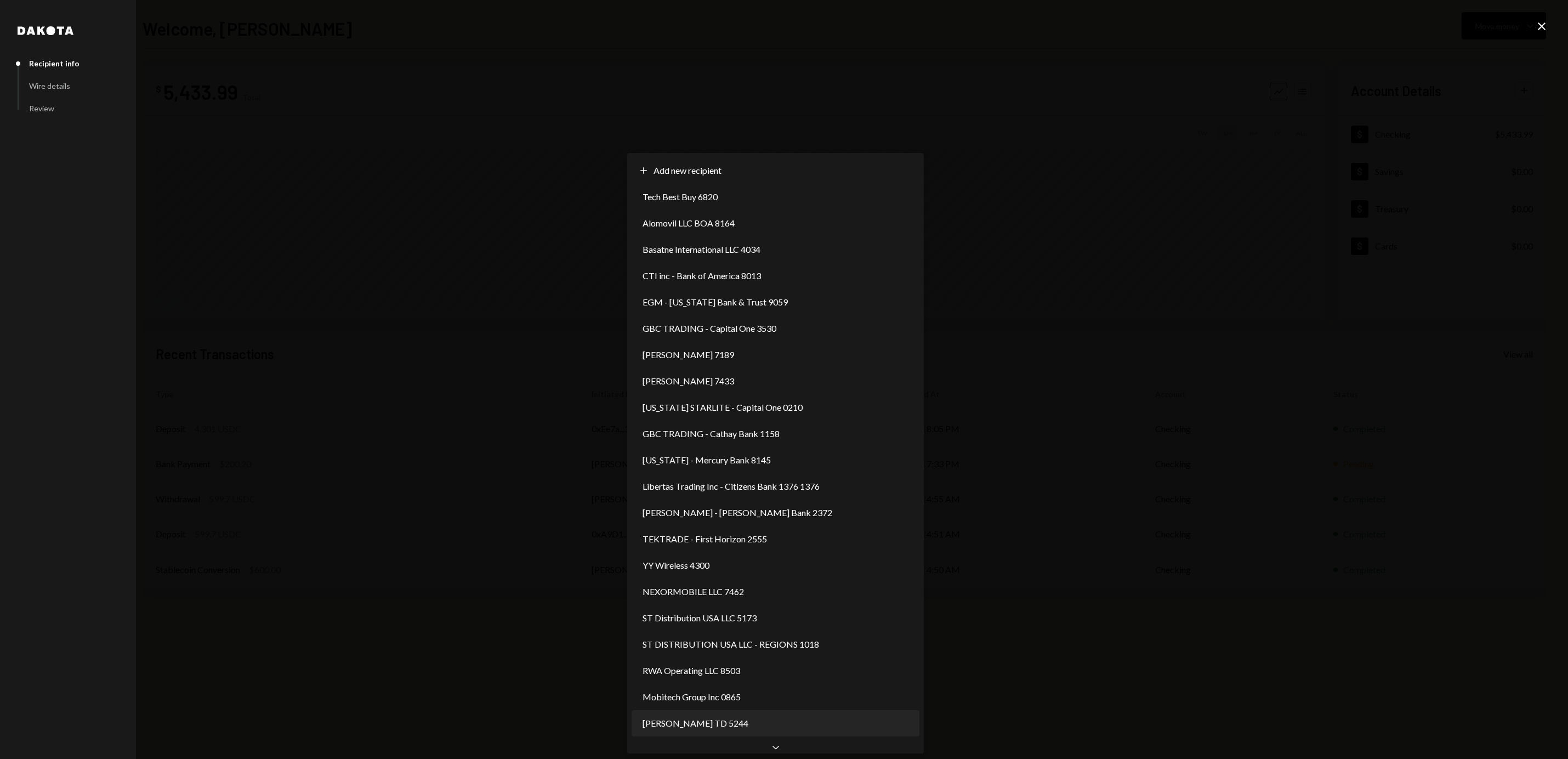
select select "**********"
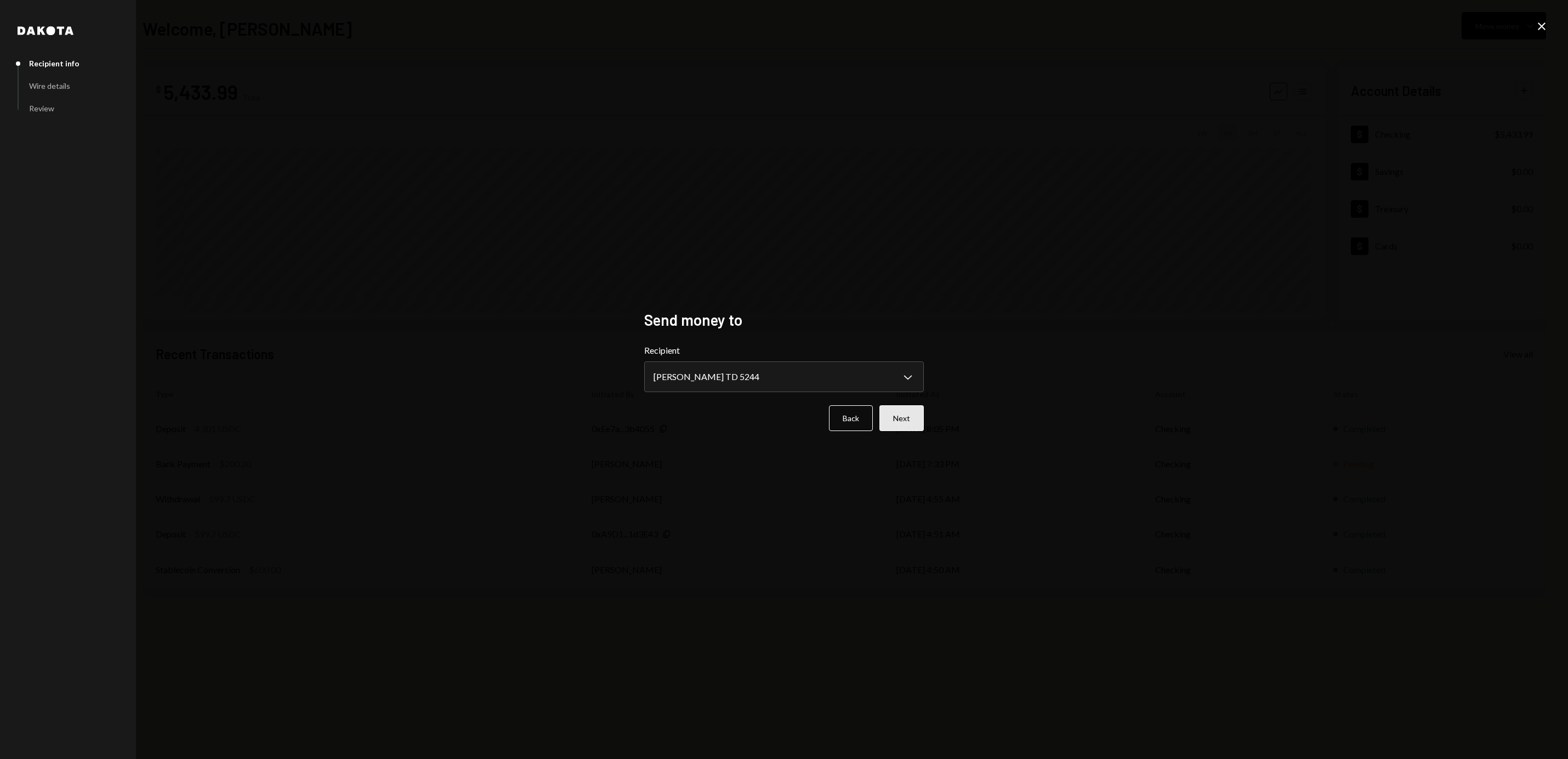
click at [918, 410] on button "Next" at bounding box center [901, 418] width 44 height 26
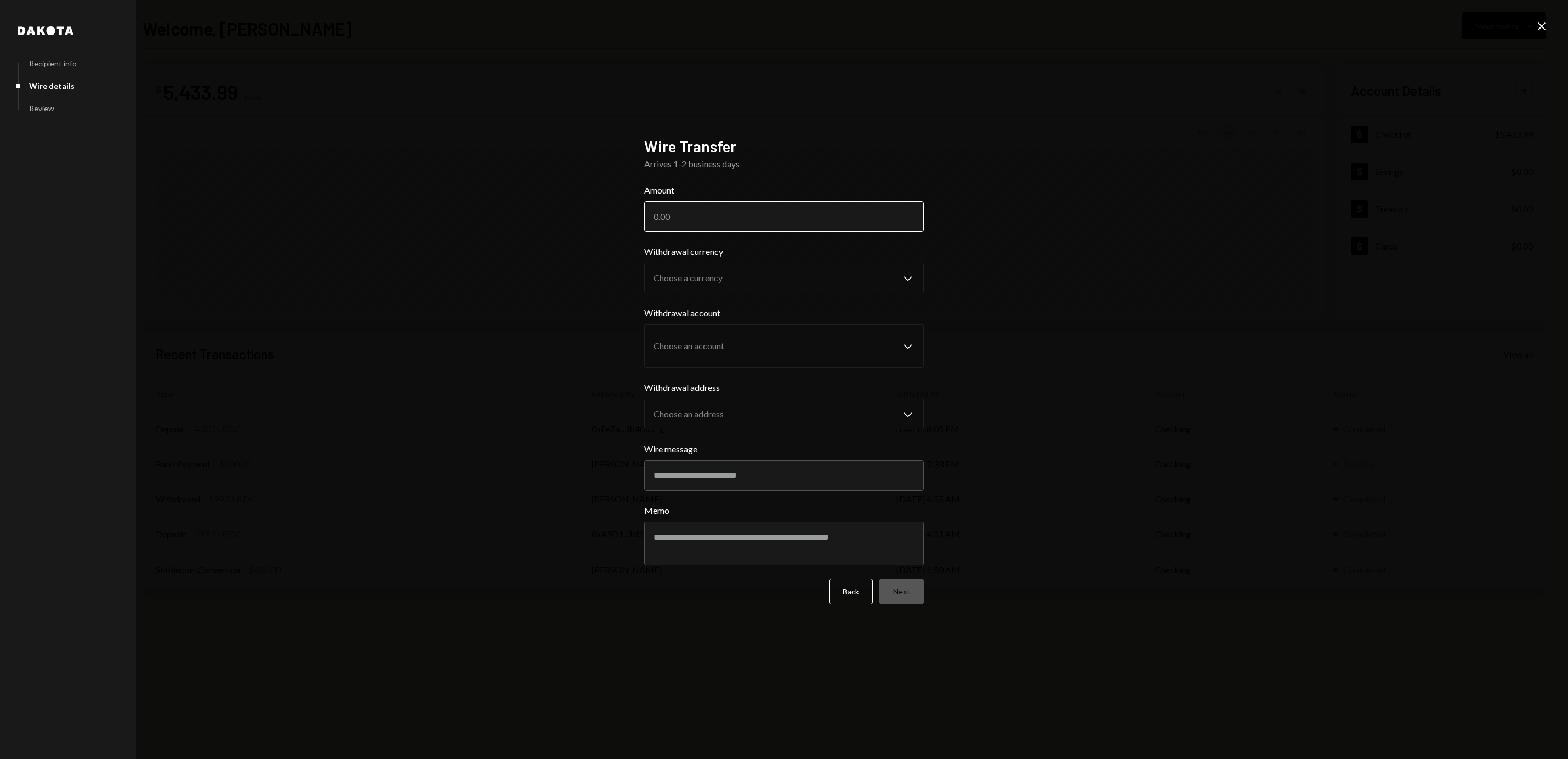
click at [702, 206] on input "Amount" at bounding box center [783, 217] width 279 height 30
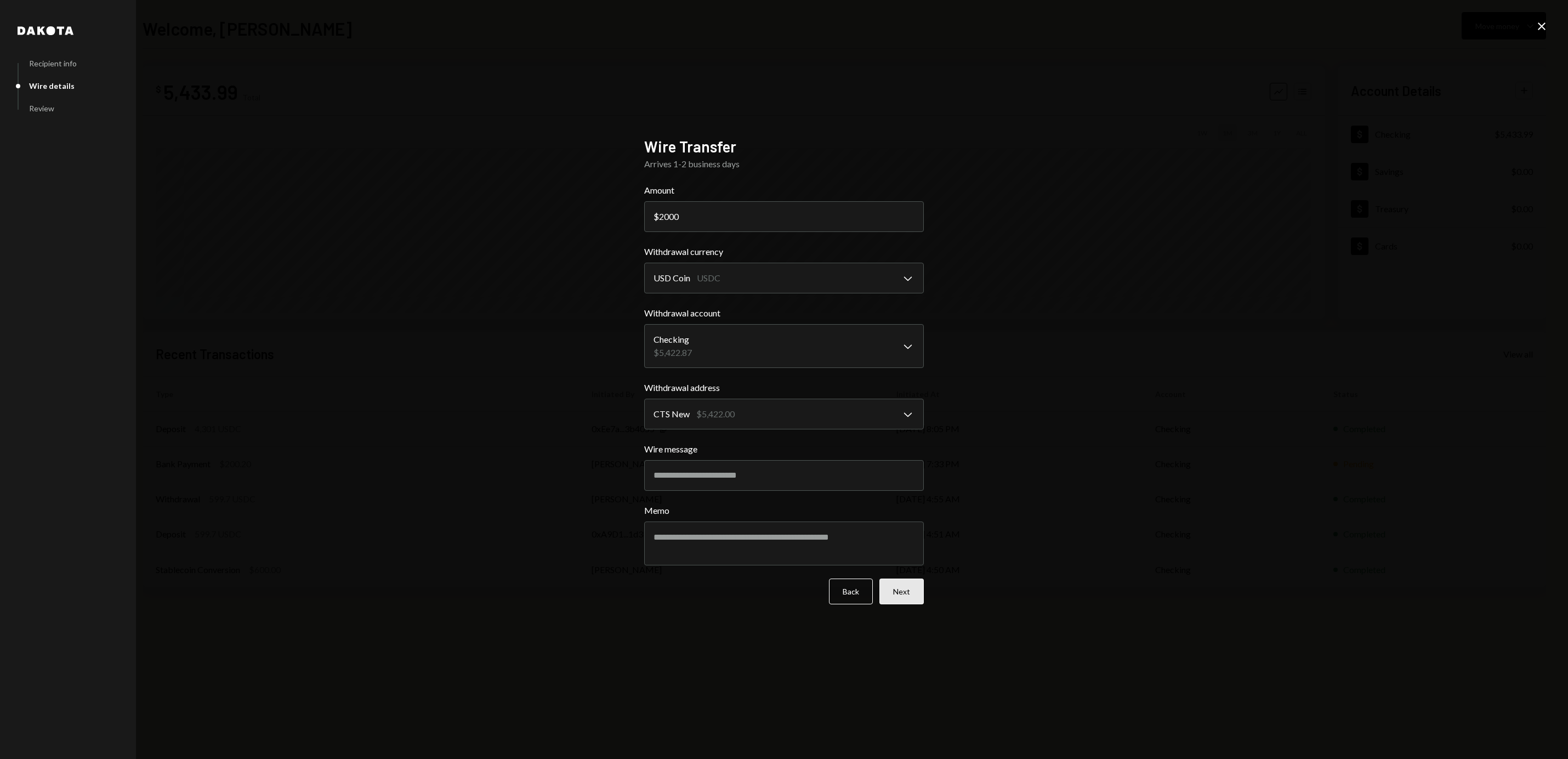
type input "2000"
click at [908, 598] on button "Next" at bounding box center [901, 591] width 44 height 26
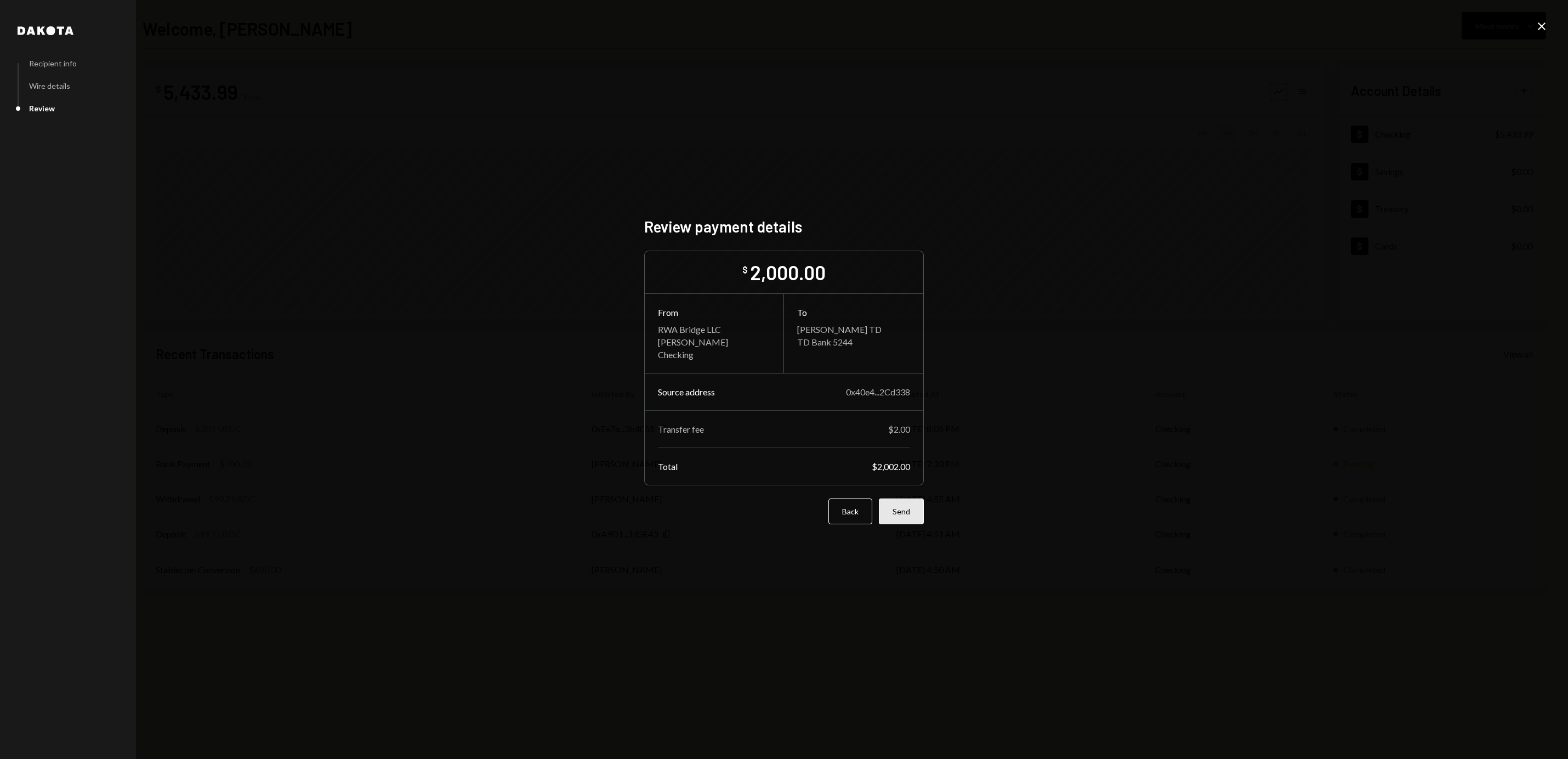
click at [910, 512] on button "Send" at bounding box center [901, 511] width 45 height 26
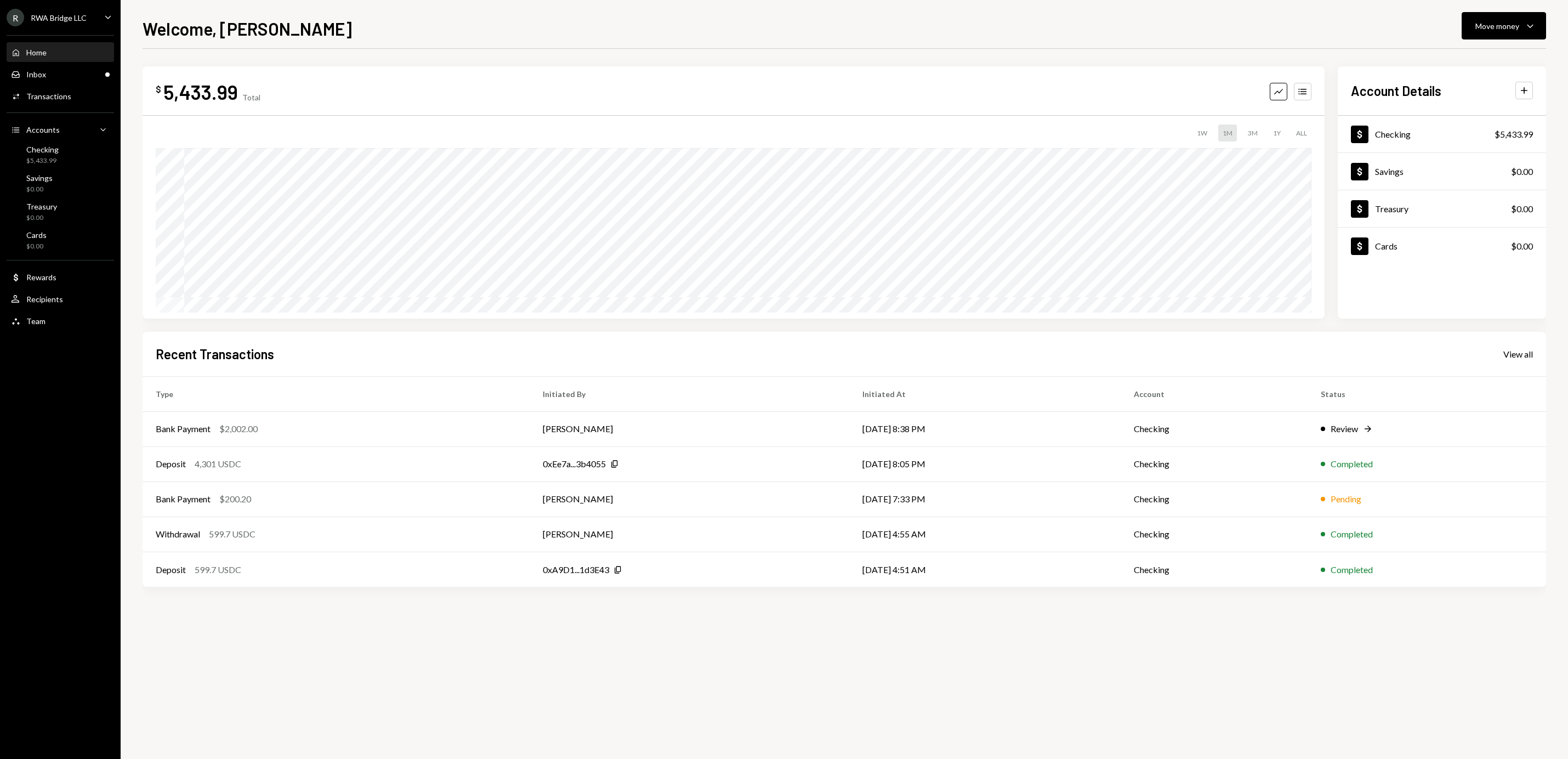
drag, startPoint x: 976, startPoint y: 582, endPoint x: 985, endPoint y: 594, distance: 15.0
click at [985, 594] on div "$ 5,433.99 Total Graph Accounts 1W 1M 3M 1Y ALL Account Details Plus Dollar Che…" at bounding box center [844, 338] width 1404 height 543
click at [581, 75] on div "$ 3,431.99 Total Graph Accounts 1W 1M 3M 1Y ALL" at bounding box center [733, 192] width 1182 height 252
click at [89, 26] on div "R RWA Bridge LLC Caret Down" at bounding box center [60, 17] width 121 height 18
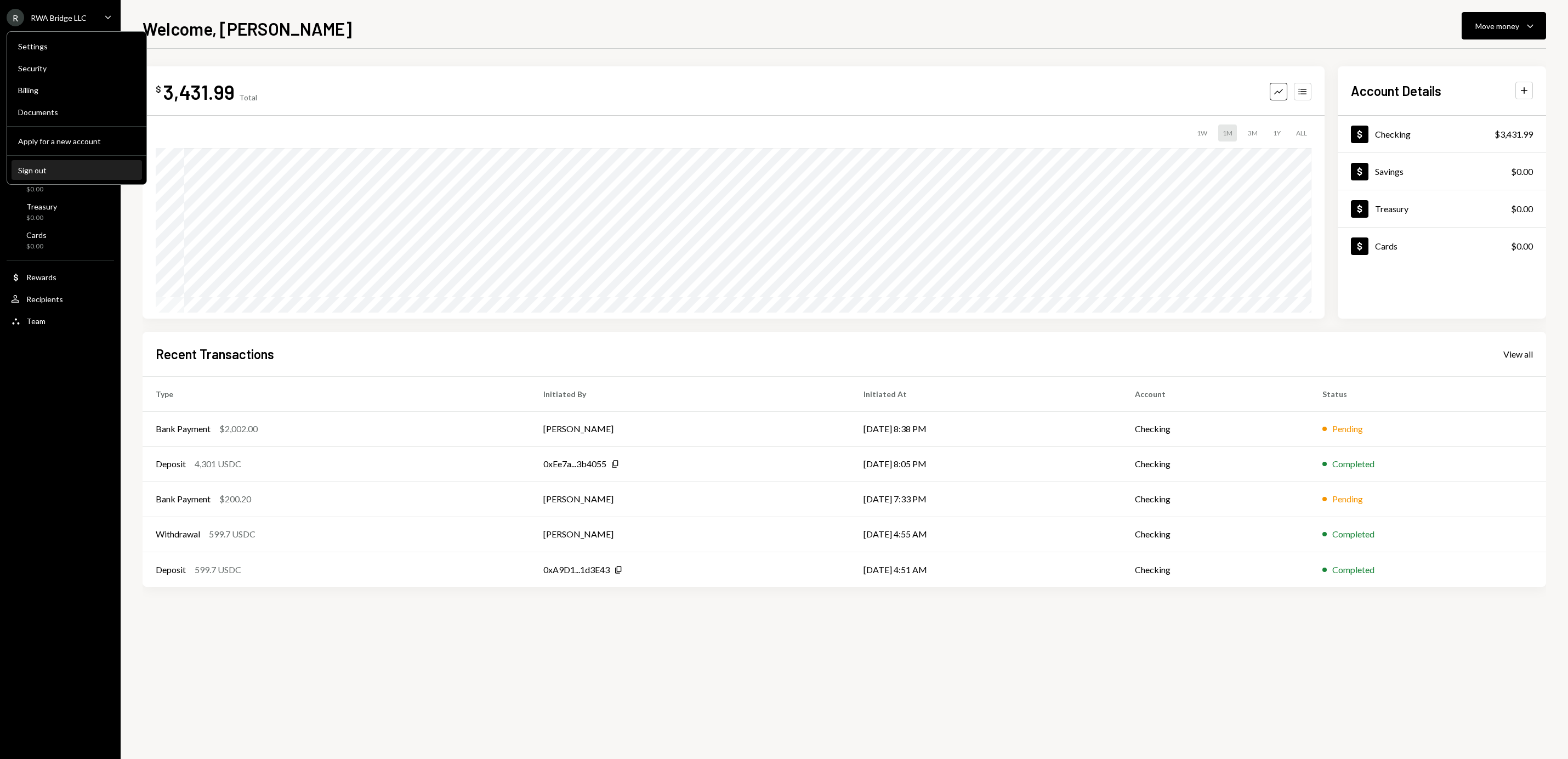
click at [52, 169] on div "Sign out" at bounding box center [77, 170] width 117 height 9
